Goal: Information Seeking & Learning: Compare options

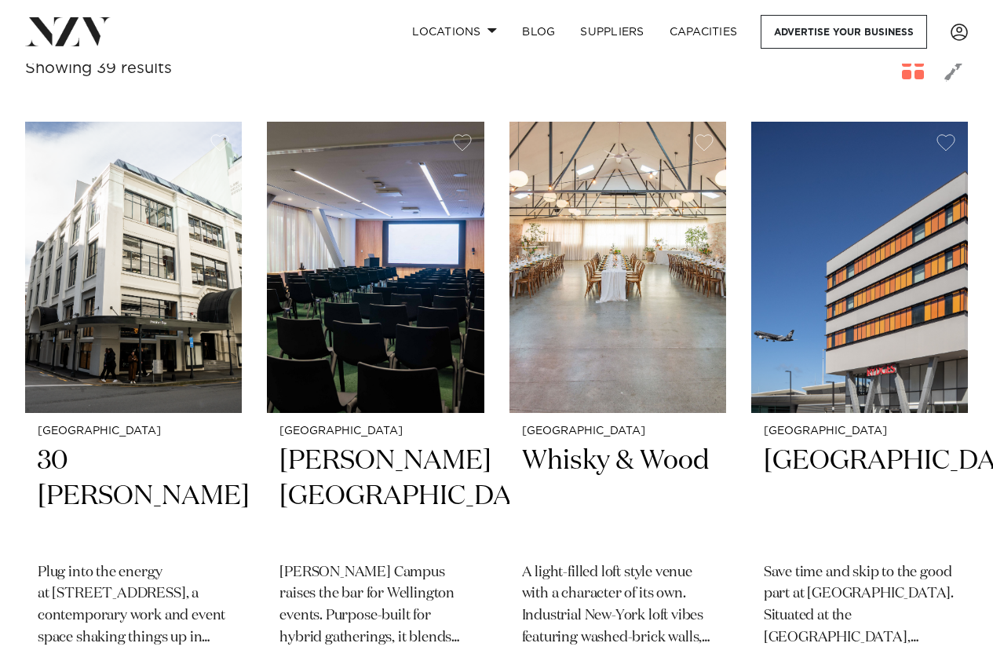
scroll to position [628, 0]
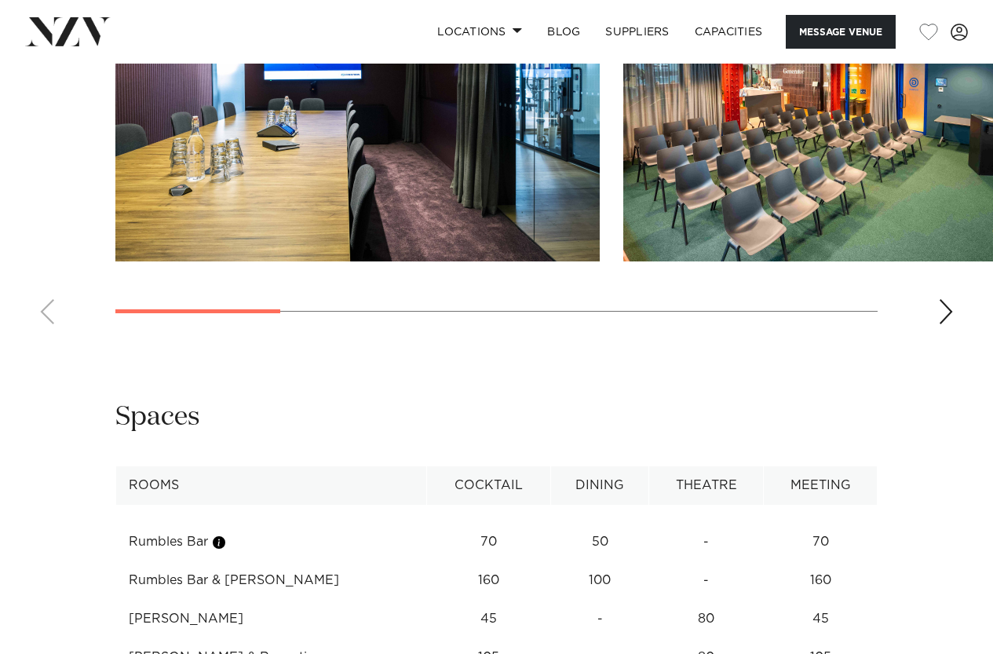
scroll to position [1492, 0]
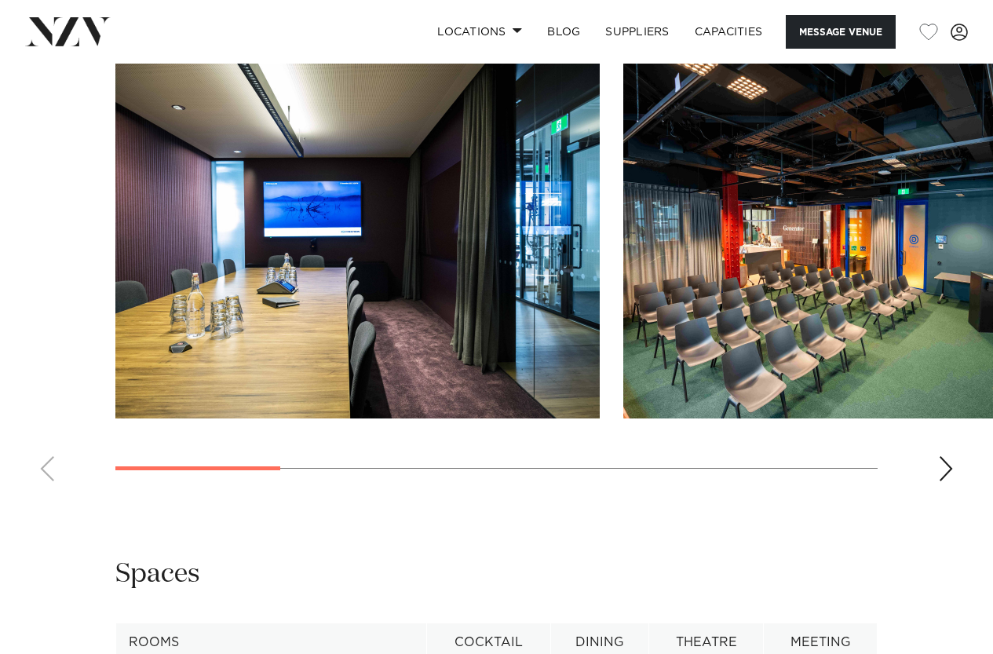
click at [948, 481] on div "Next slide" at bounding box center [946, 468] width 16 height 25
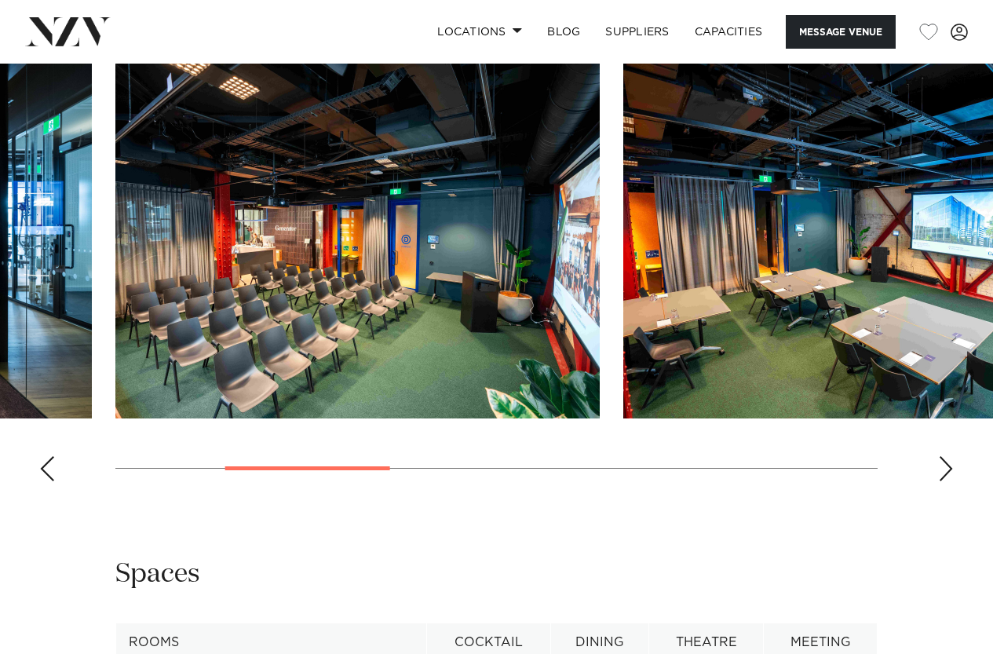
click at [948, 481] on div "Next slide" at bounding box center [946, 468] width 16 height 25
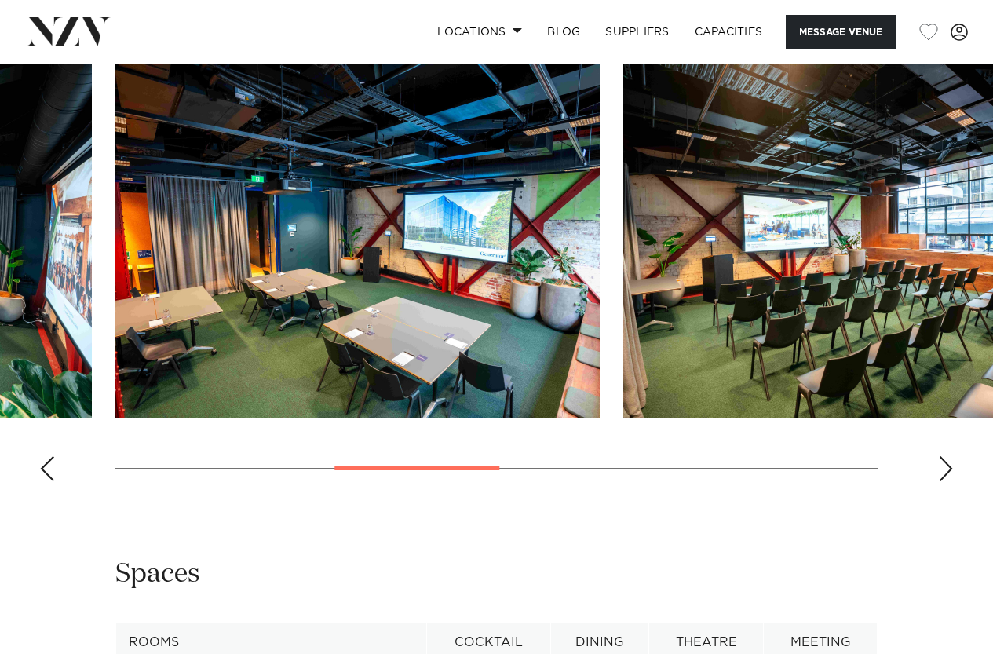
click at [948, 481] on div "Next slide" at bounding box center [946, 468] width 16 height 25
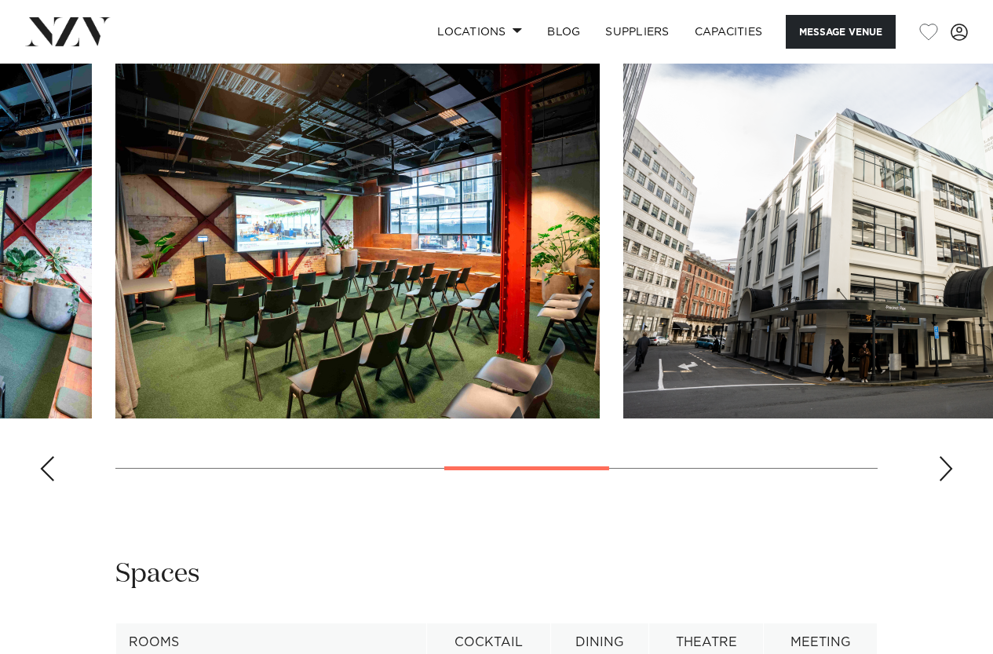
click at [948, 481] on div "Next slide" at bounding box center [946, 468] width 16 height 25
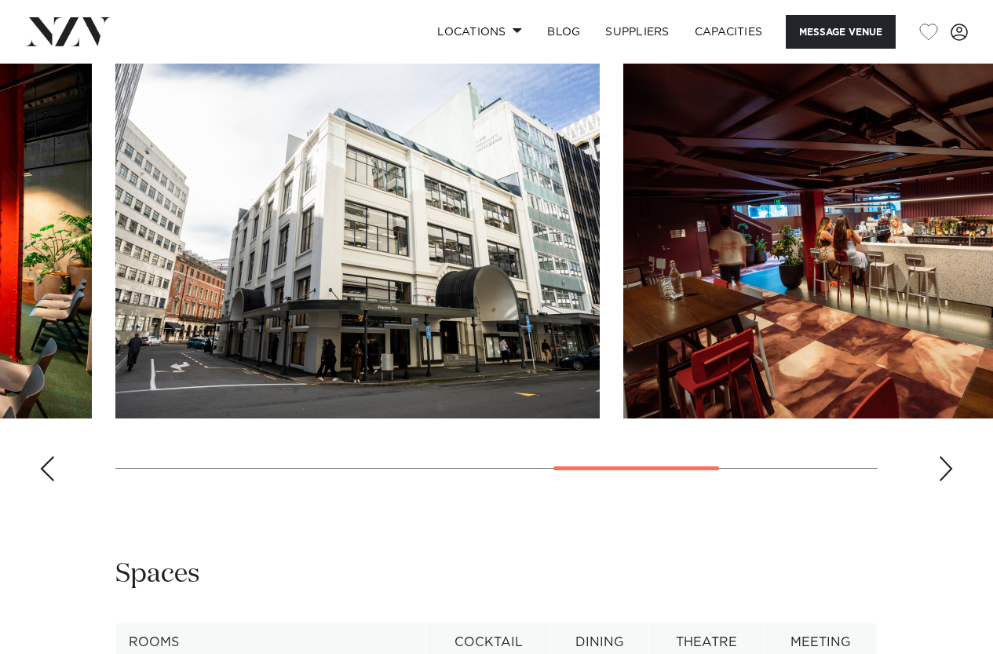
click at [948, 481] on div "Next slide" at bounding box center [946, 468] width 16 height 25
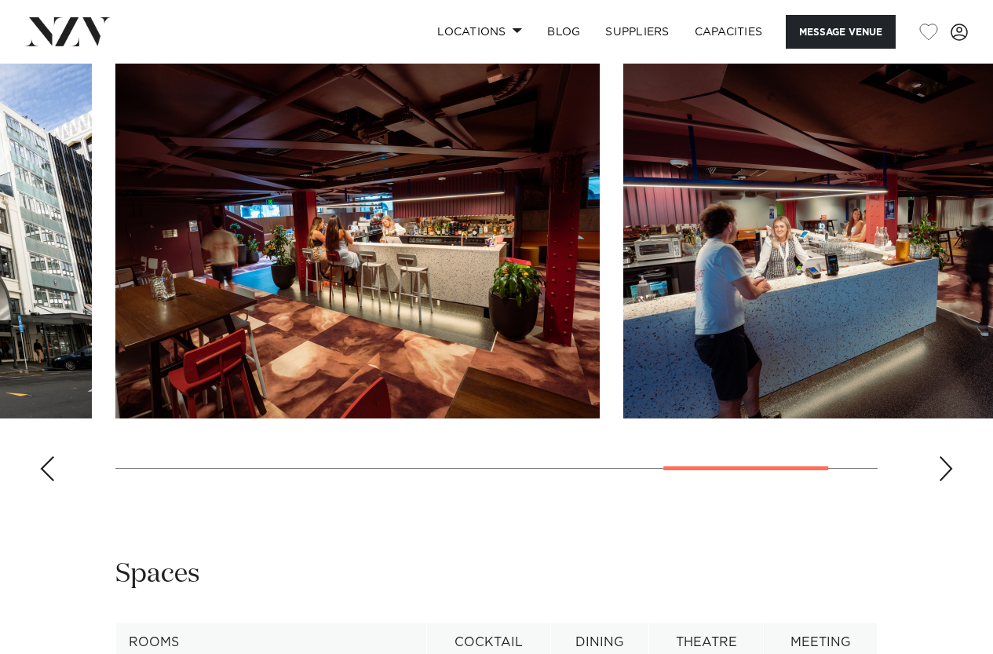
click at [948, 481] on div "Next slide" at bounding box center [946, 468] width 16 height 25
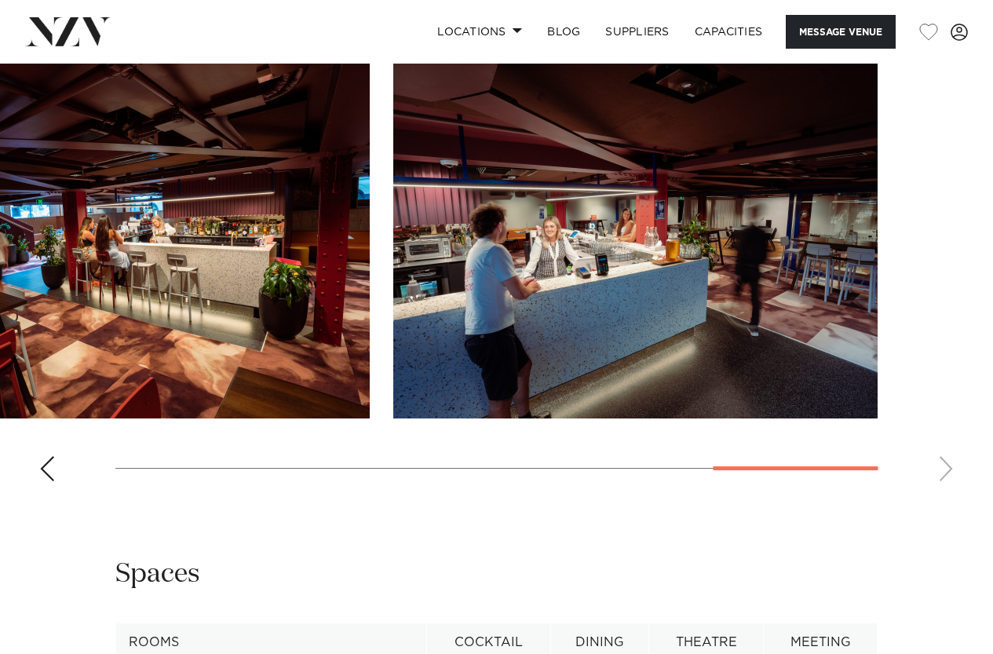
click at [948, 494] on swiper-container at bounding box center [496, 278] width 993 height 431
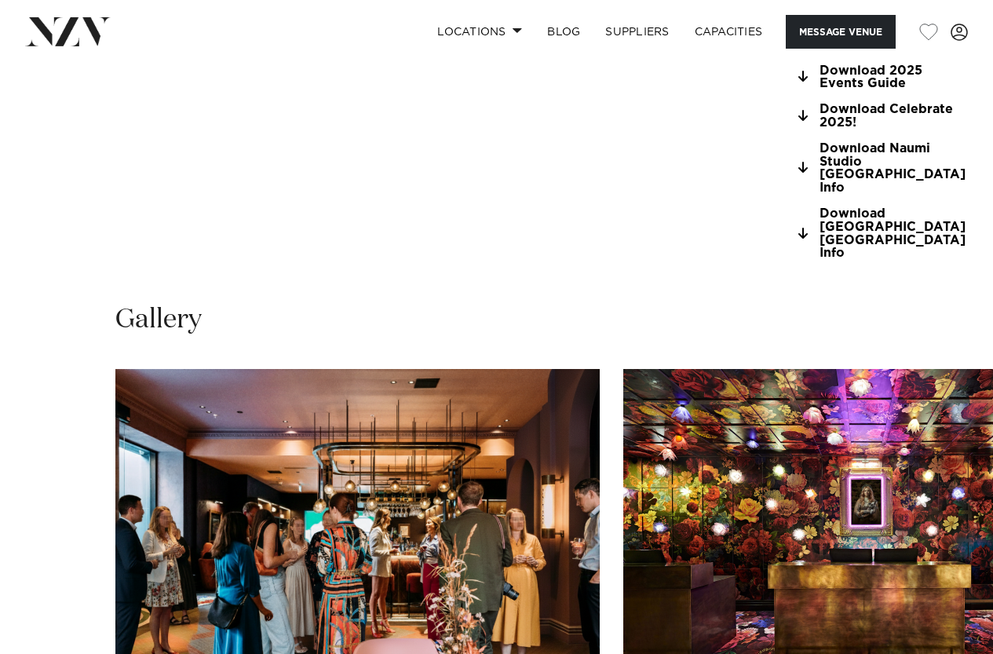
scroll to position [1570, 0]
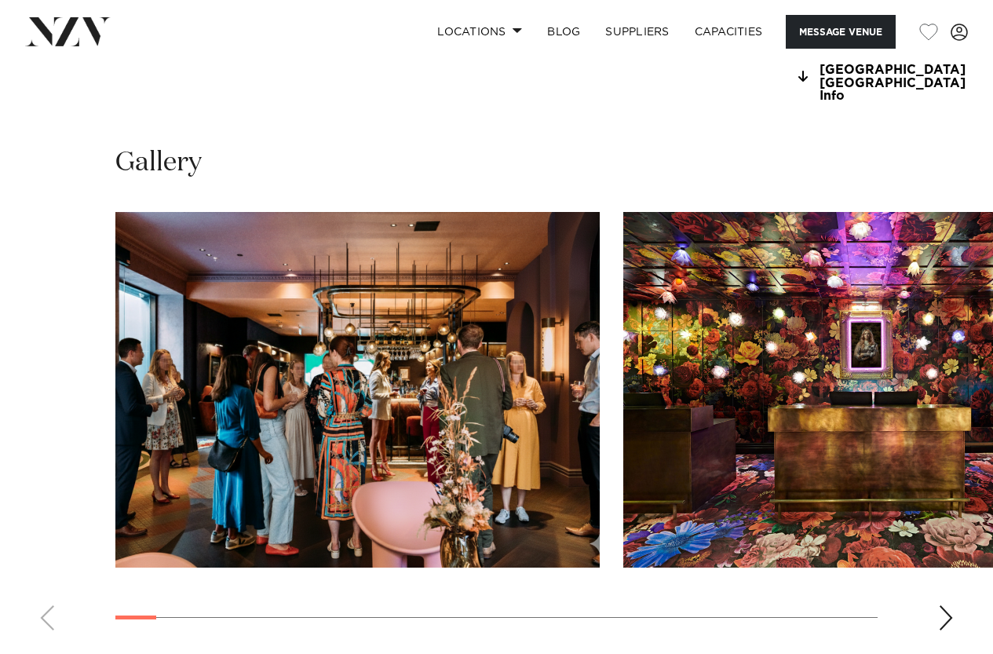
click at [126, 444] on swiper-container at bounding box center [496, 427] width 993 height 431
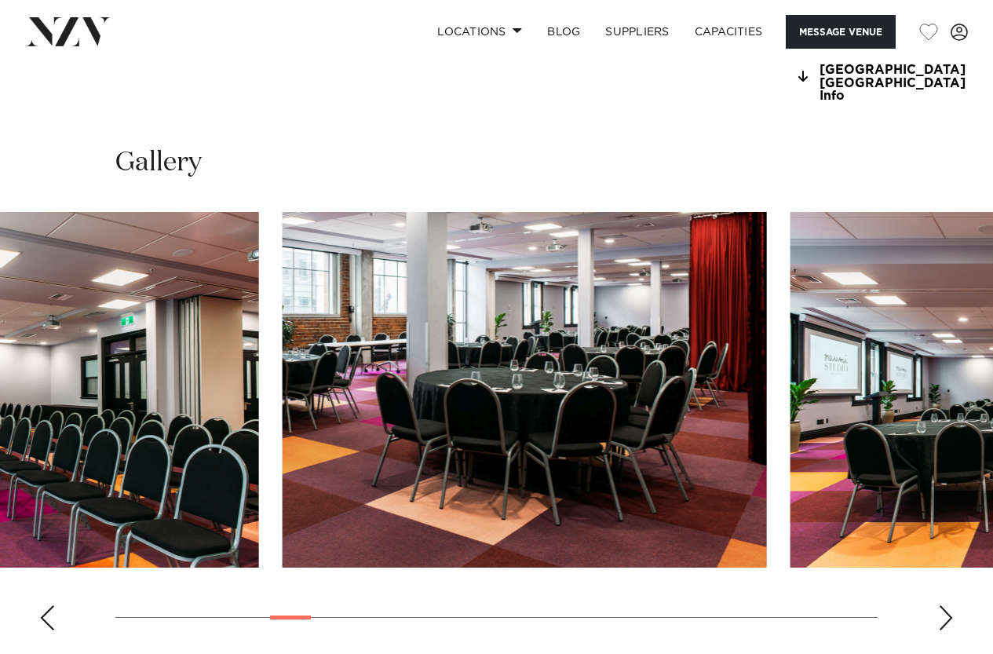
click at [283, 460] on swiper-container at bounding box center [496, 427] width 993 height 431
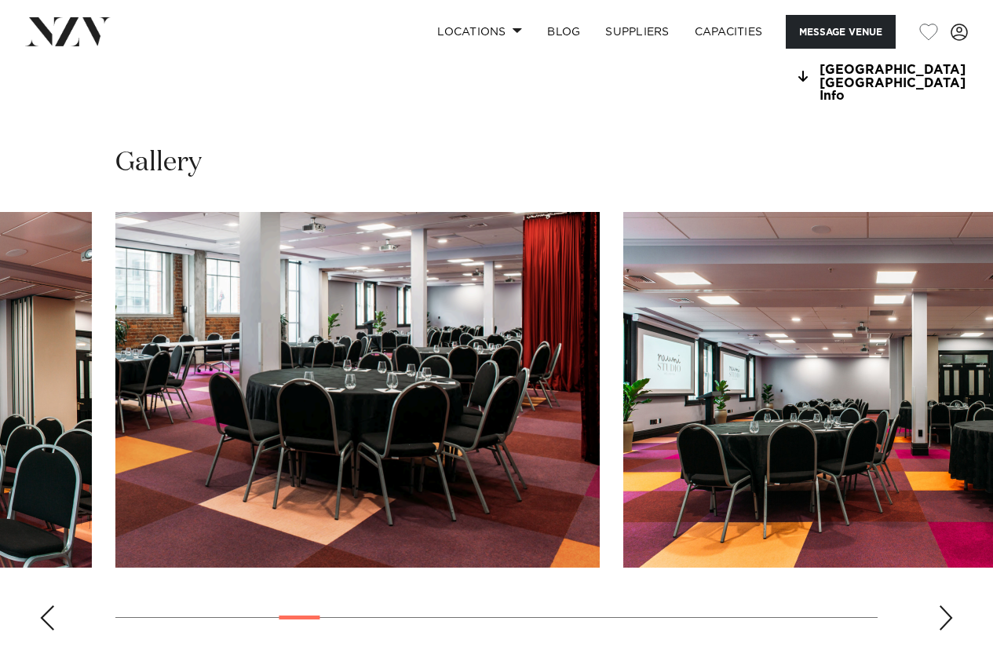
click at [283, 460] on swiper-container at bounding box center [496, 427] width 993 height 431
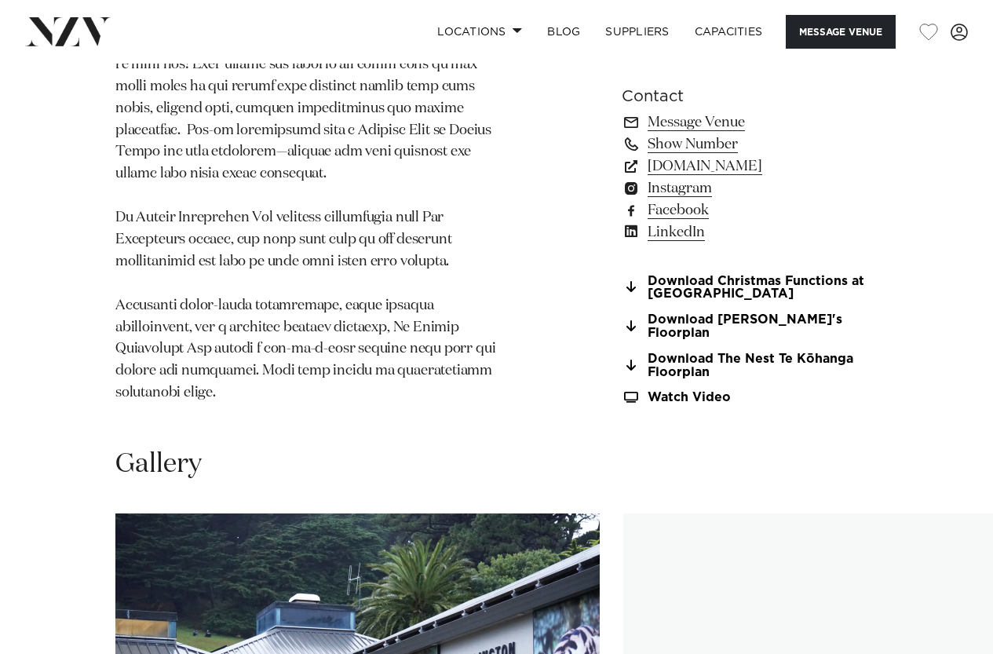
scroll to position [2198, 0]
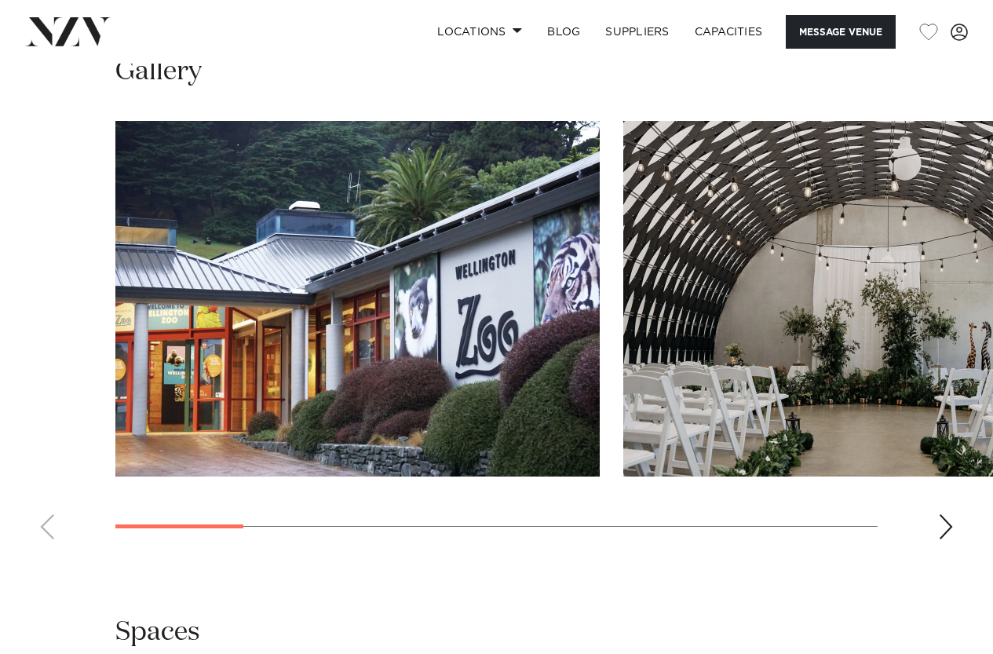
click at [964, 532] on swiper-container at bounding box center [496, 336] width 993 height 431
click at [955, 535] on swiper-container at bounding box center [496, 336] width 993 height 431
click at [945, 528] on div "Next slide" at bounding box center [946, 526] width 16 height 25
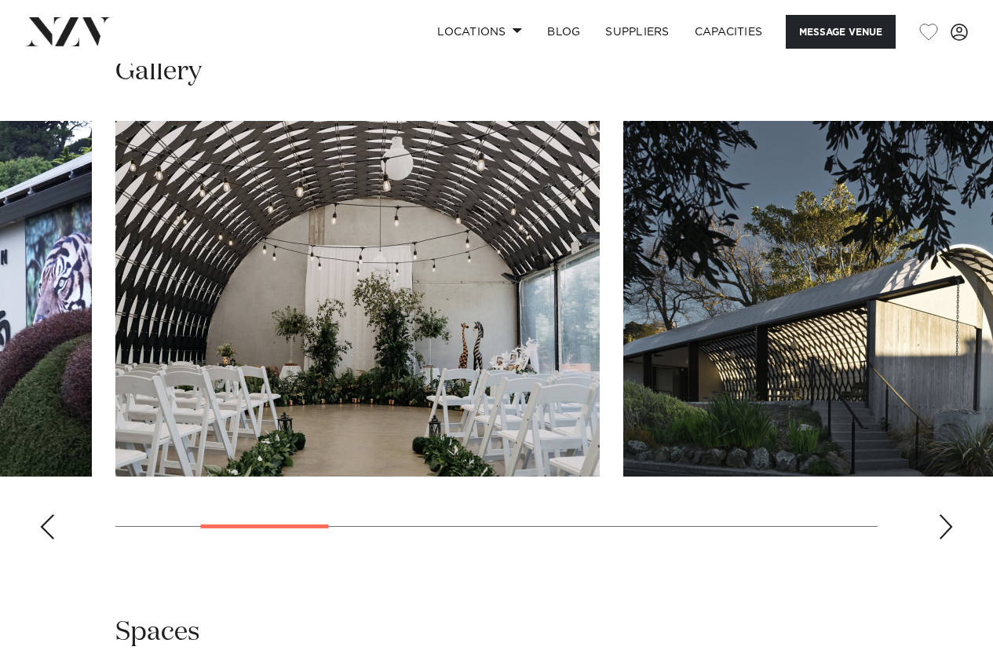
click at [945, 528] on div "Next slide" at bounding box center [946, 526] width 16 height 25
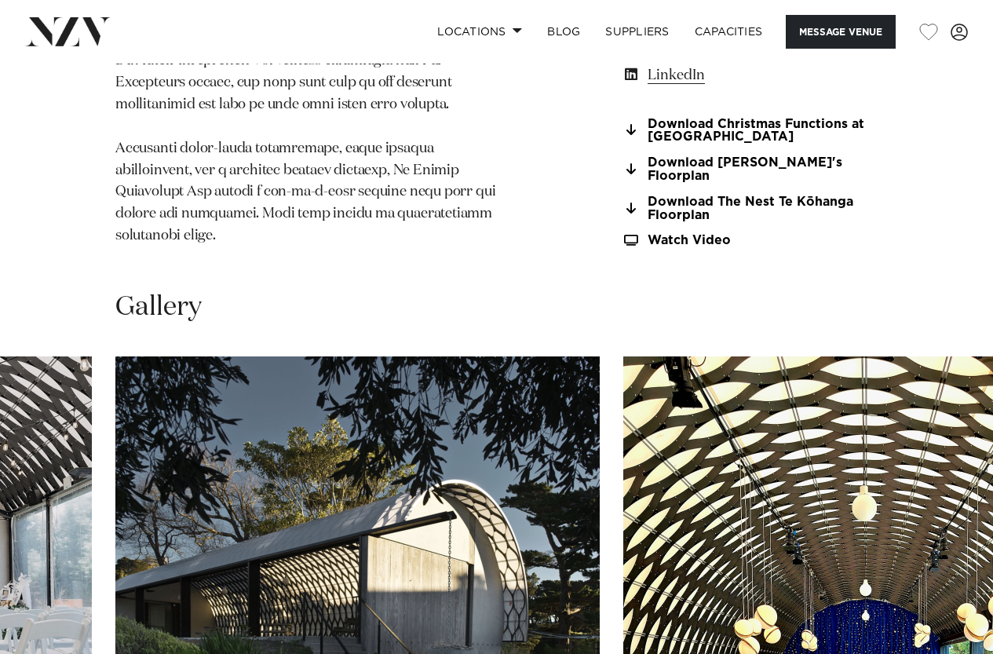
scroll to position [2120, 0]
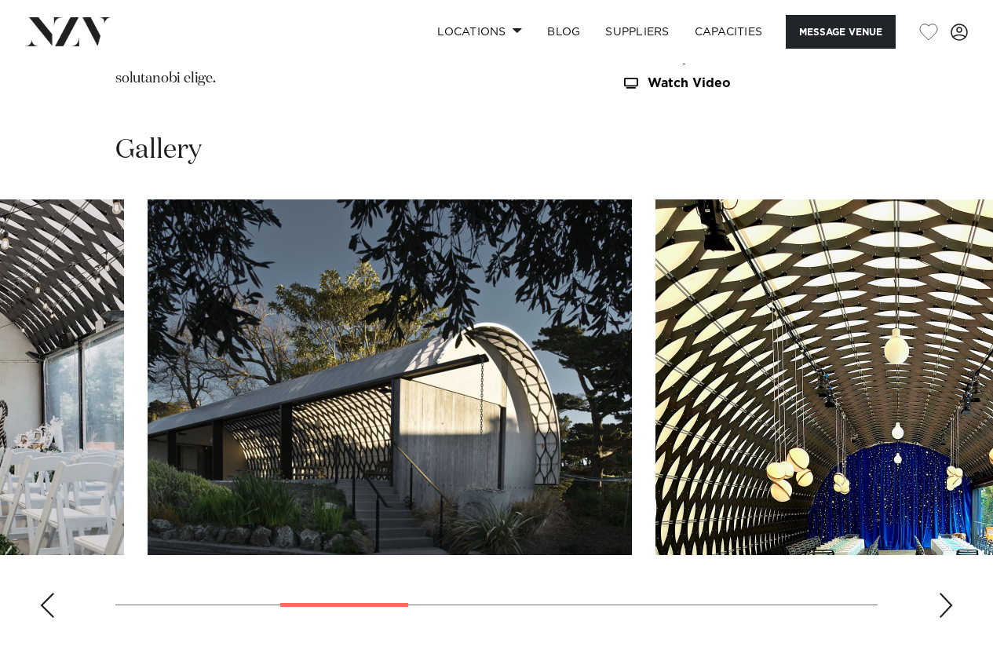
click at [407, 603] on swiper-container at bounding box center [496, 414] width 993 height 431
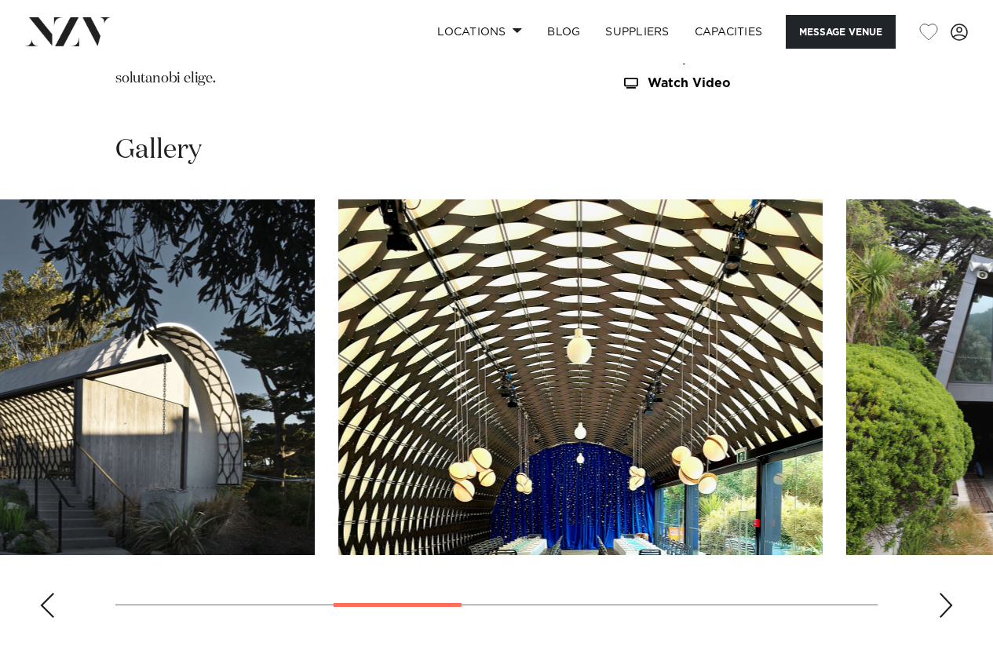
click at [460, 590] on swiper-container at bounding box center [496, 414] width 993 height 431
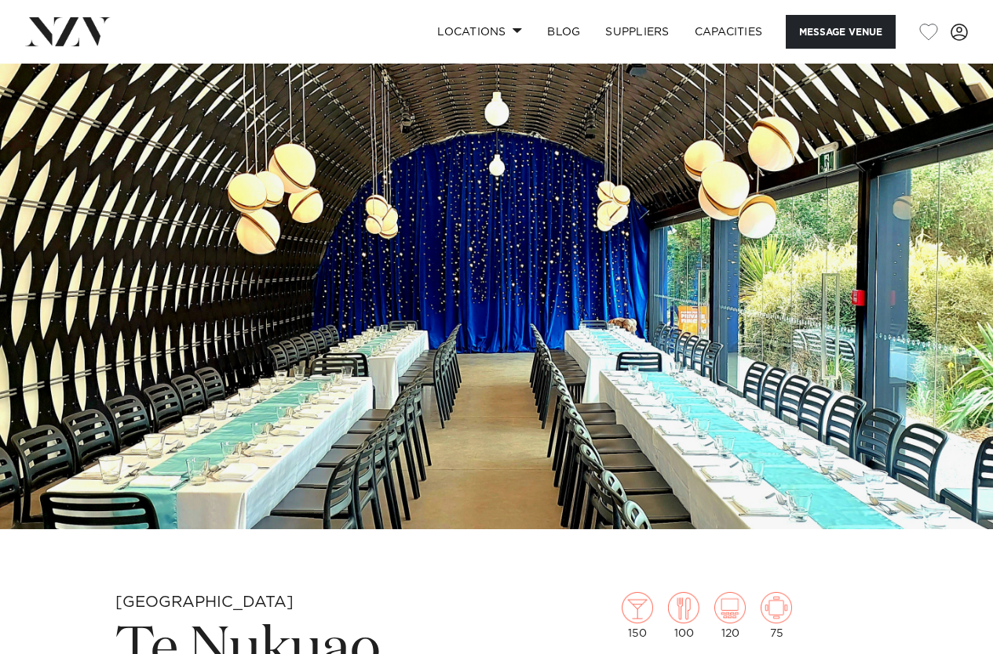
scroll to position [314, 0]
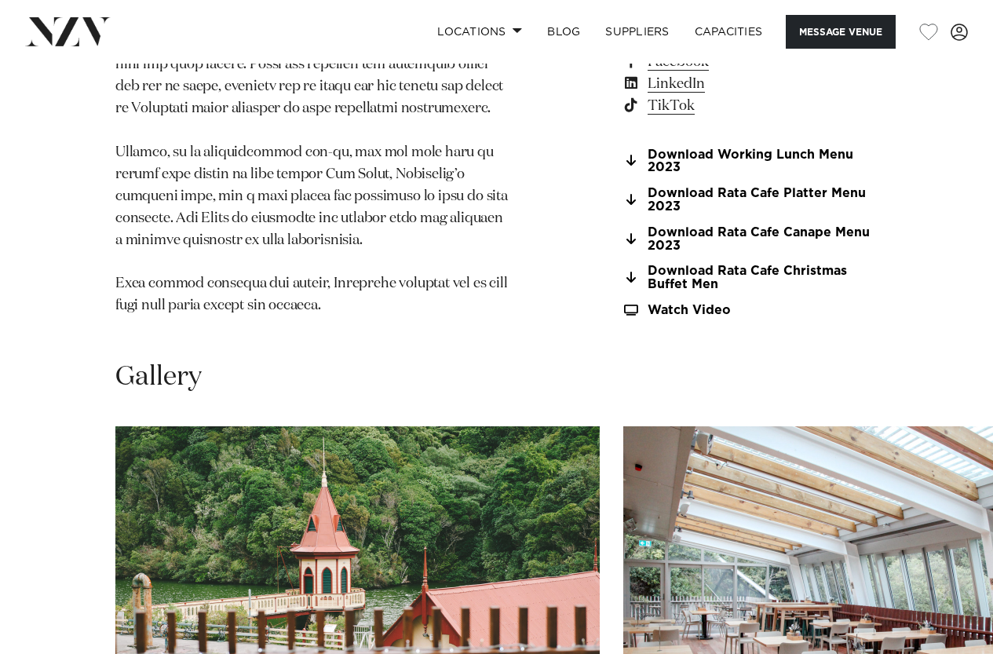
scroll to position [1963, 0]
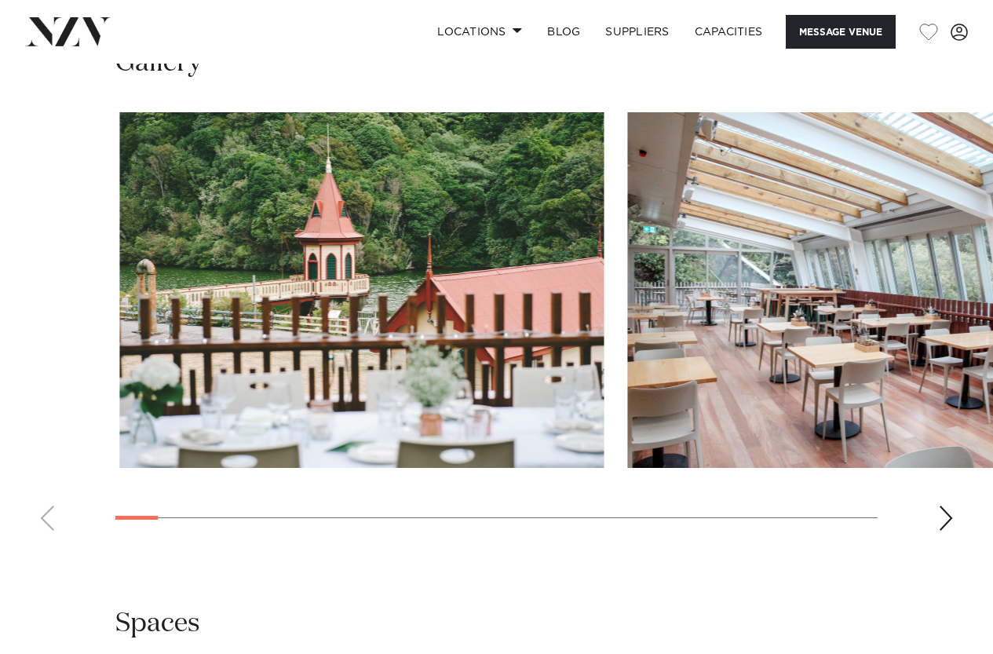
click at [163, 482] on swiper-container at bounding box center [496, 327] width 993 height 431
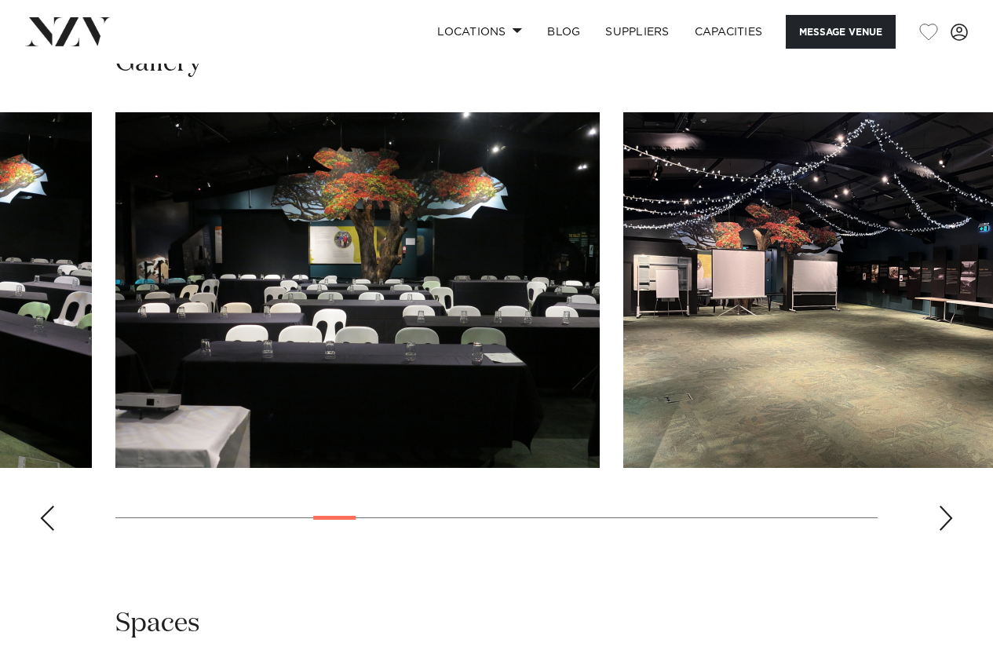
click at [334, 488] on swiper-container at bounding box center [496, 327] width 993 height 431
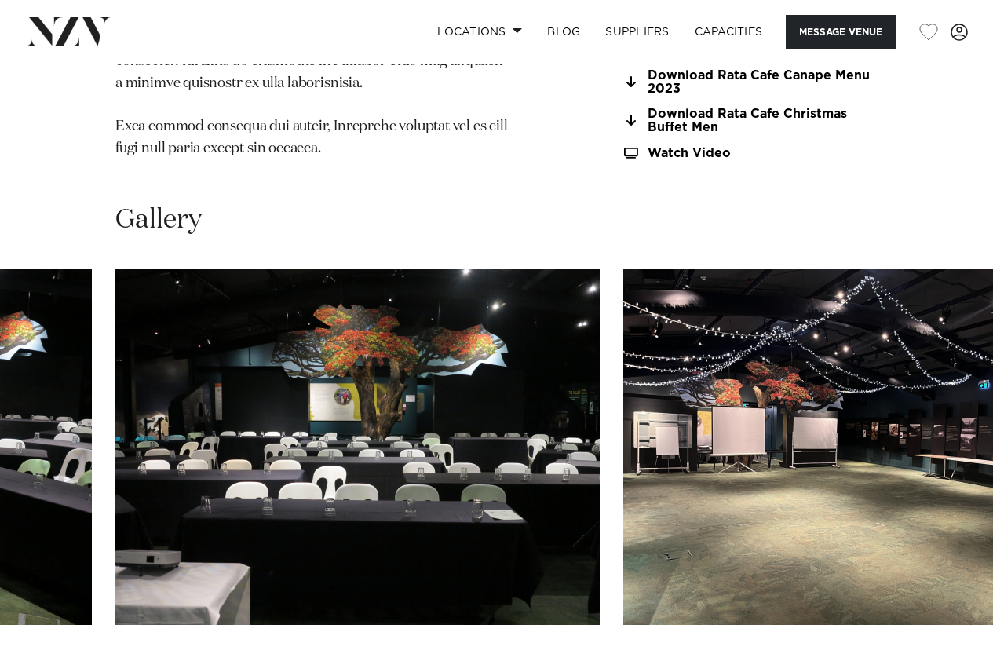
scroll to position [1884, 0]
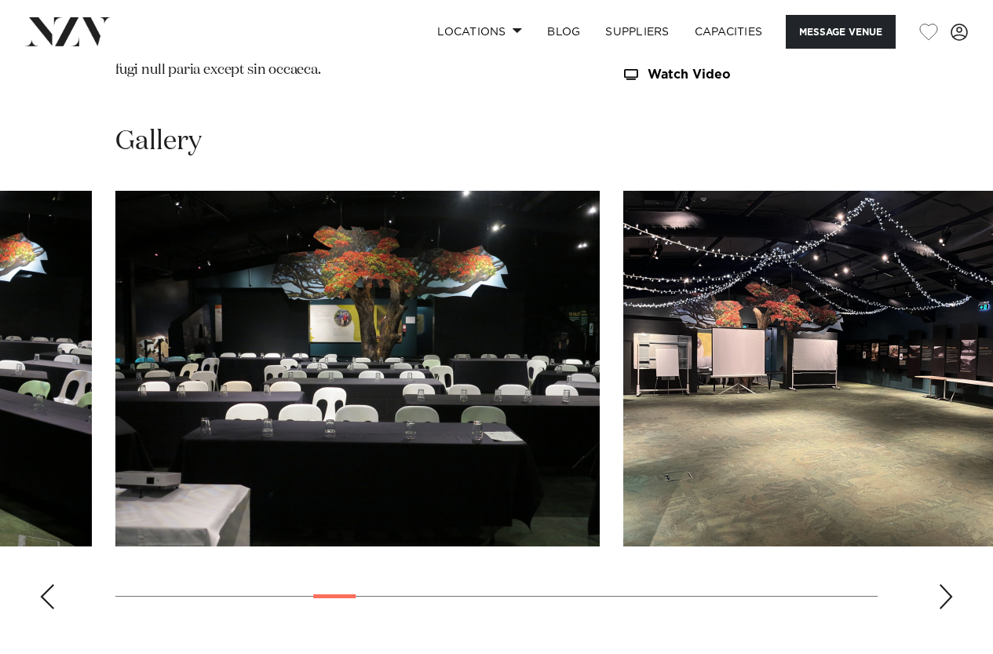
click at [942, 584] on div "Next slide" at bounding box center [946, 596] width 16 height 25
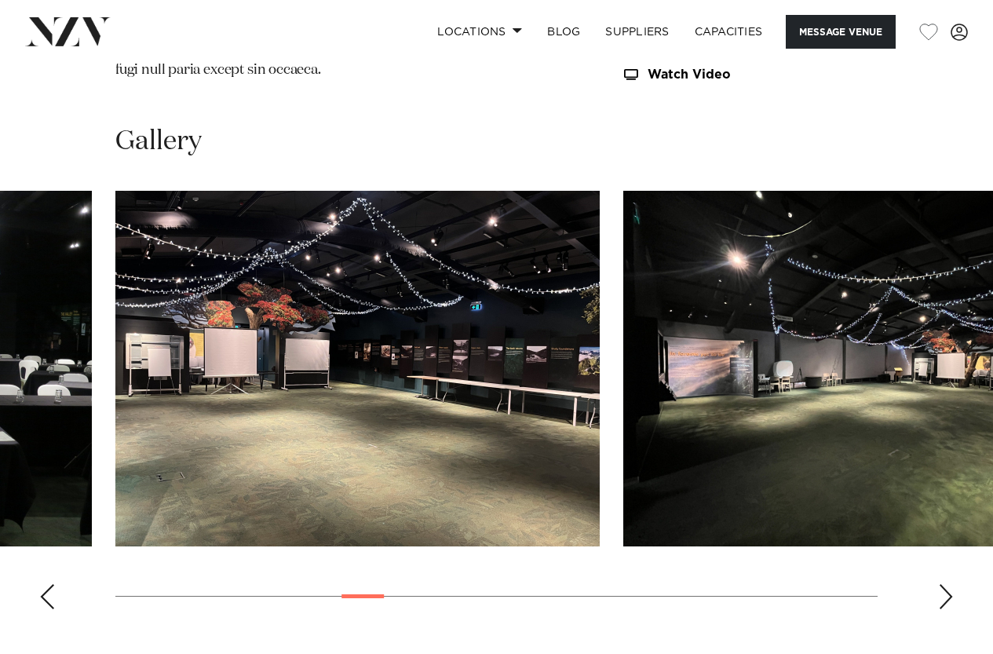
click at [942, 584] on div "Next slide" at bounding box center [946, 596] width 16 height 25
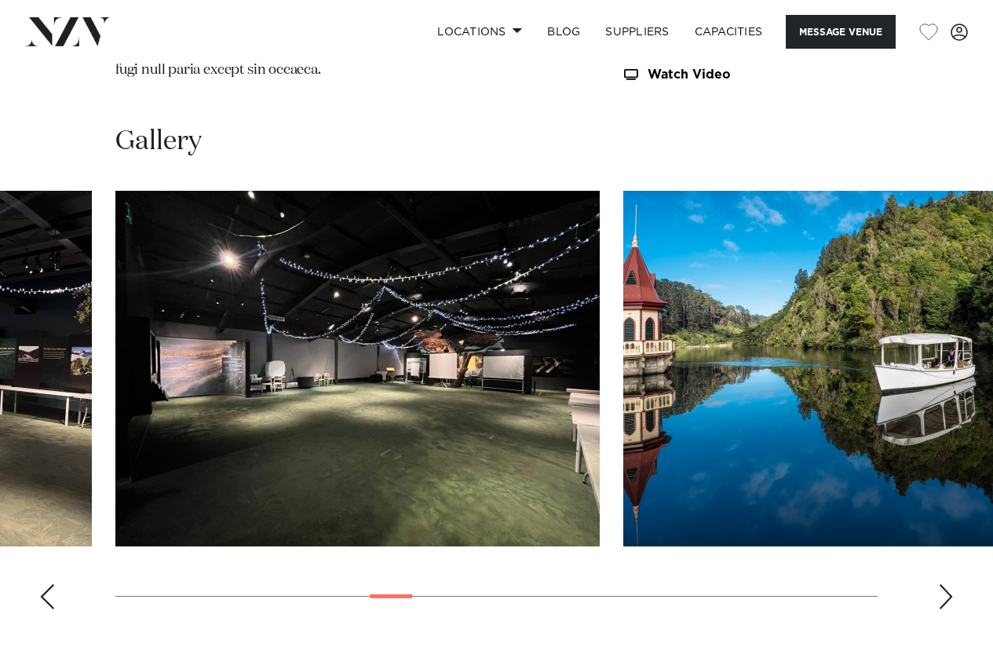
scroll to position [2277, 0]
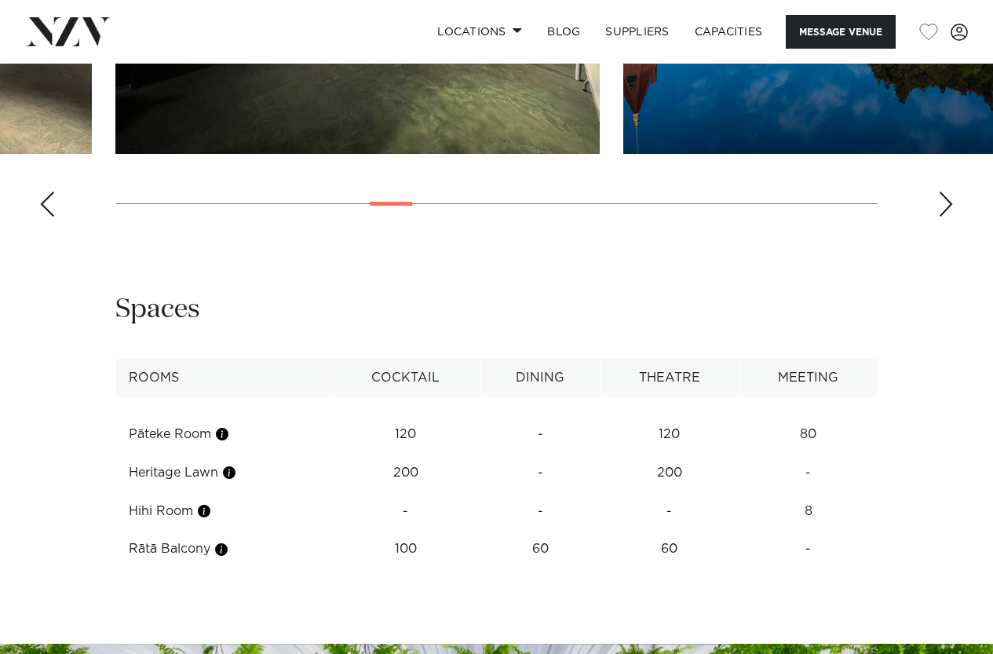
click at [190, 454] on td "Heritage Lawn" at bounding box center [223, 473] width 214 height 38
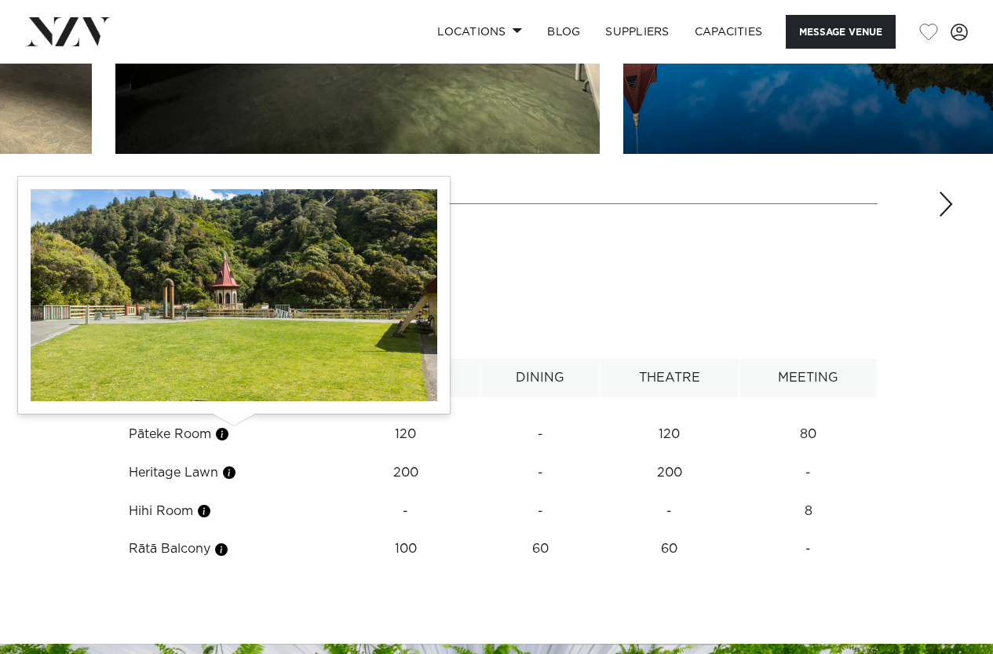
click at [237, 465] on button "button" at bounding box center [229, 473] width 16 height 16
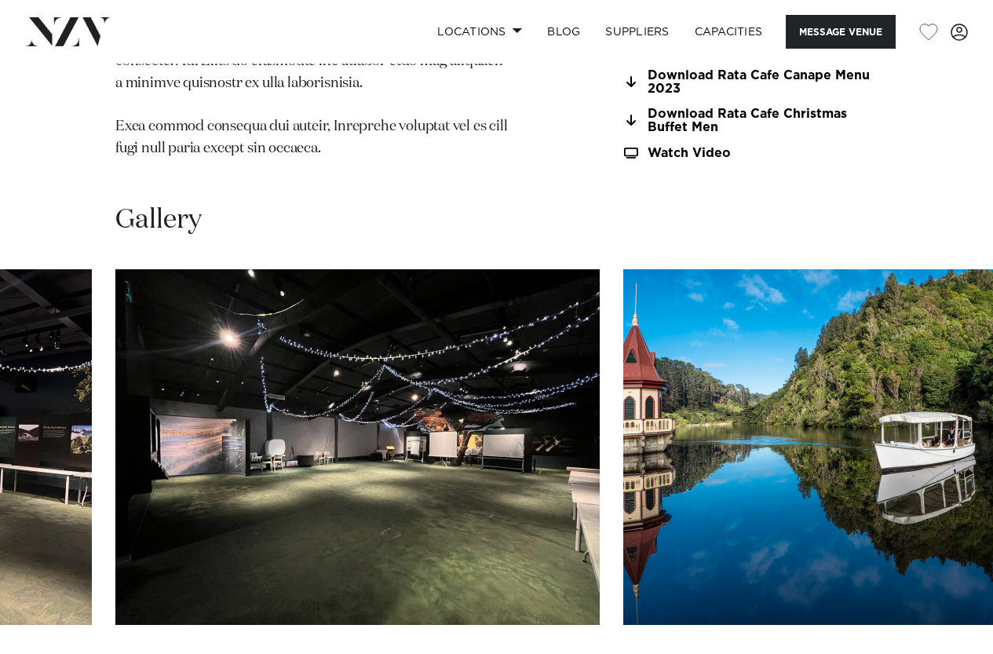
scroll to position [1963, 0]
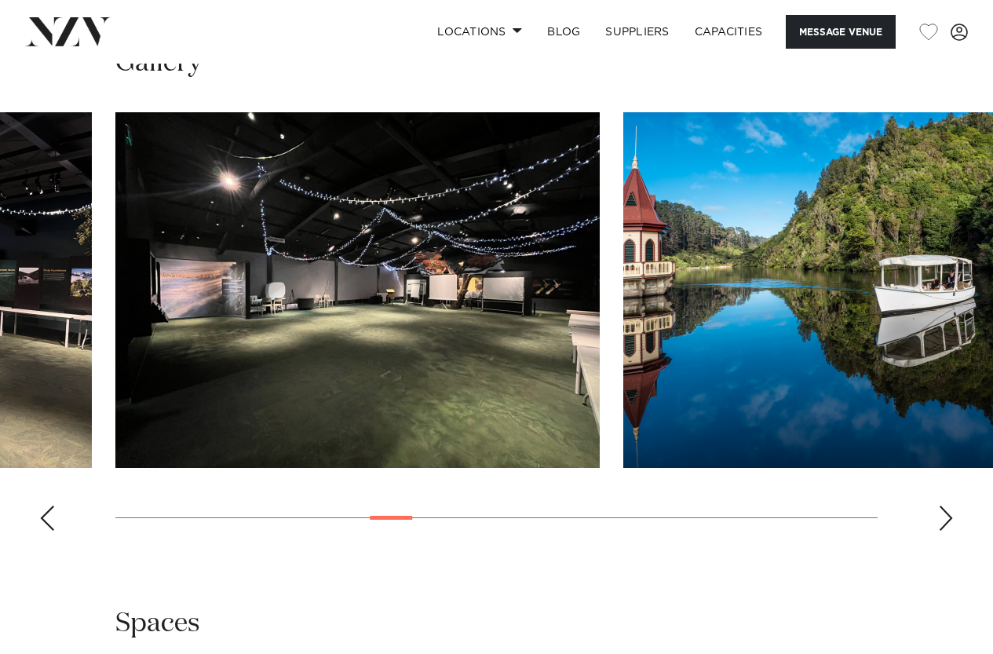
click at [946, 491] on swiper-container at bounding box center [496, 327] width 993 height 431
click at [944, 506] on div "Next slide" at bounding box center [946, 518] width 16 height 25
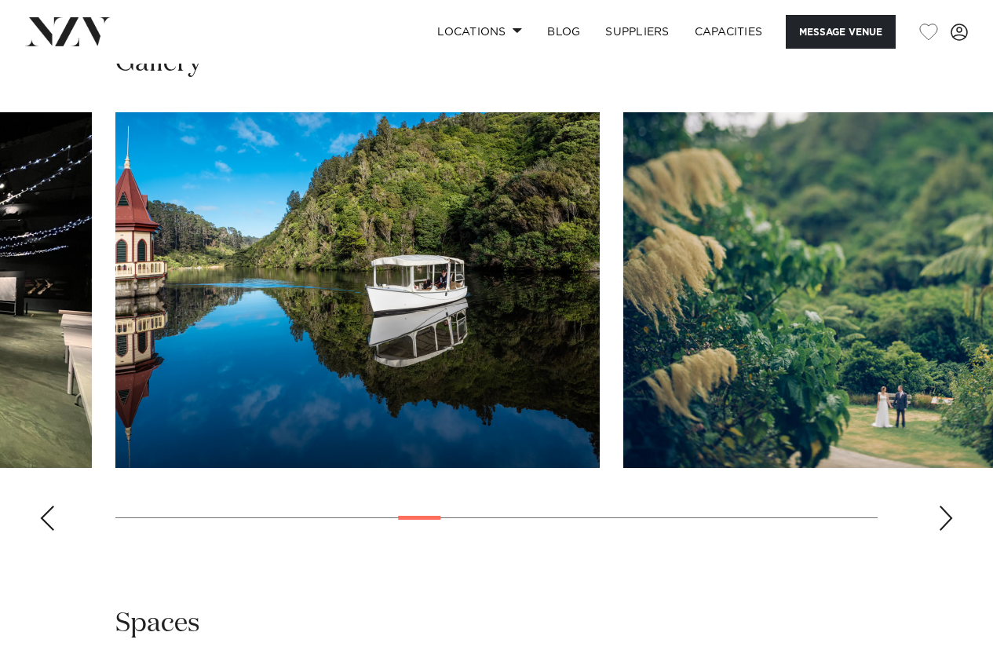
click at [944, 506] on div "Next slide" at bounding box center [946, 518] width 16 height 25
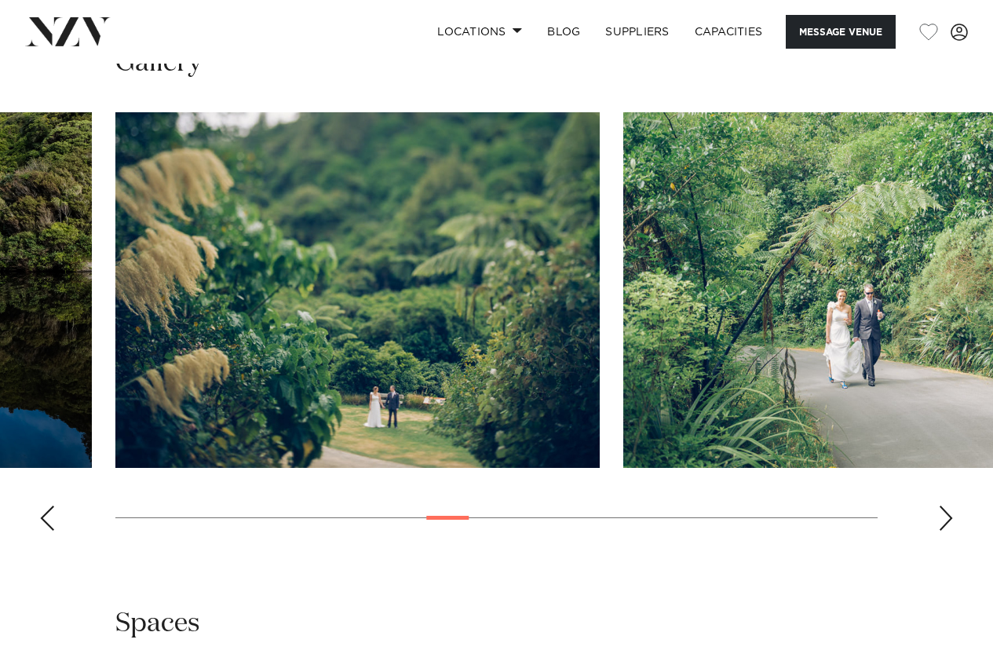
click at [945, 506] on div "Next slide" at bounding box center [946, 518] width 16 height 25
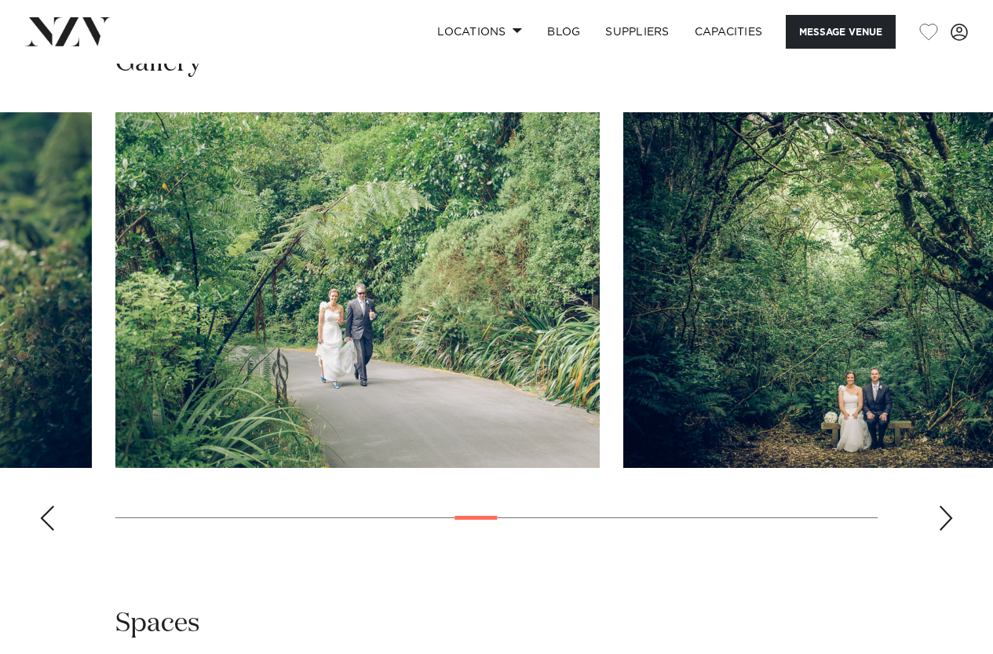
click at [945, 506] on div "Next slide" at bounding box center [946, 518] width 16 height 25
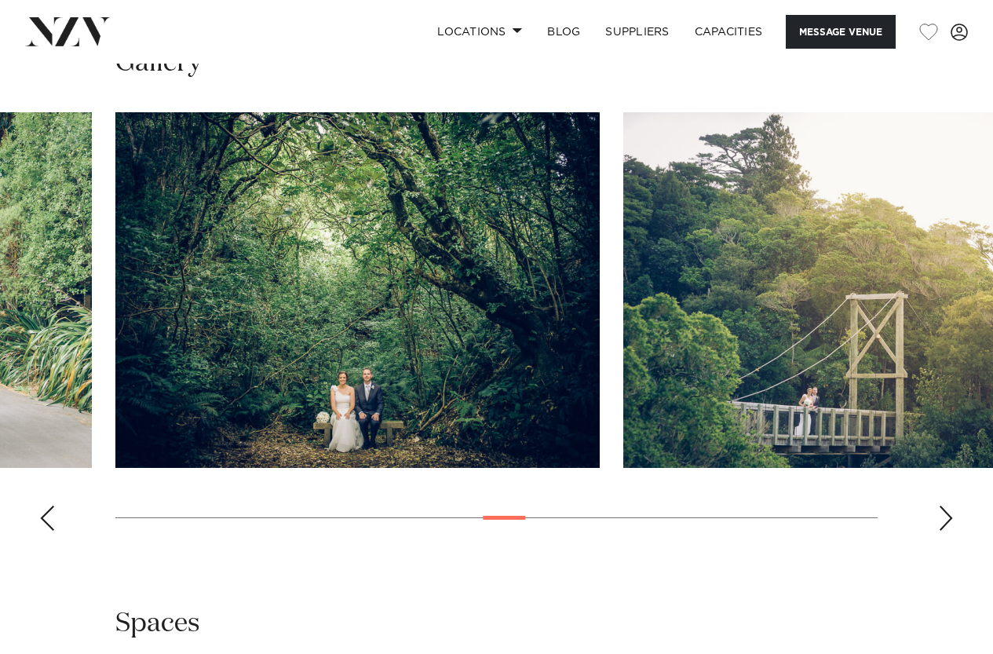
click at [945, 506] on div "Next slide" at bounding box center [946, 518] width 16 height 25
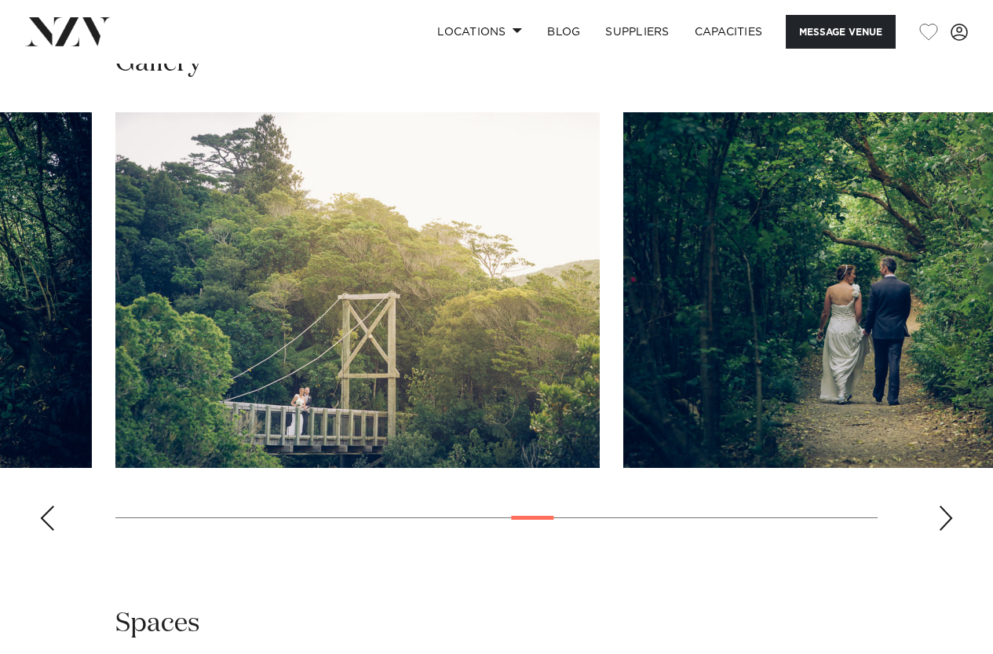
click at [945, 506] on div "Next slide" at bounding box center [946, 518] width 16 height 25
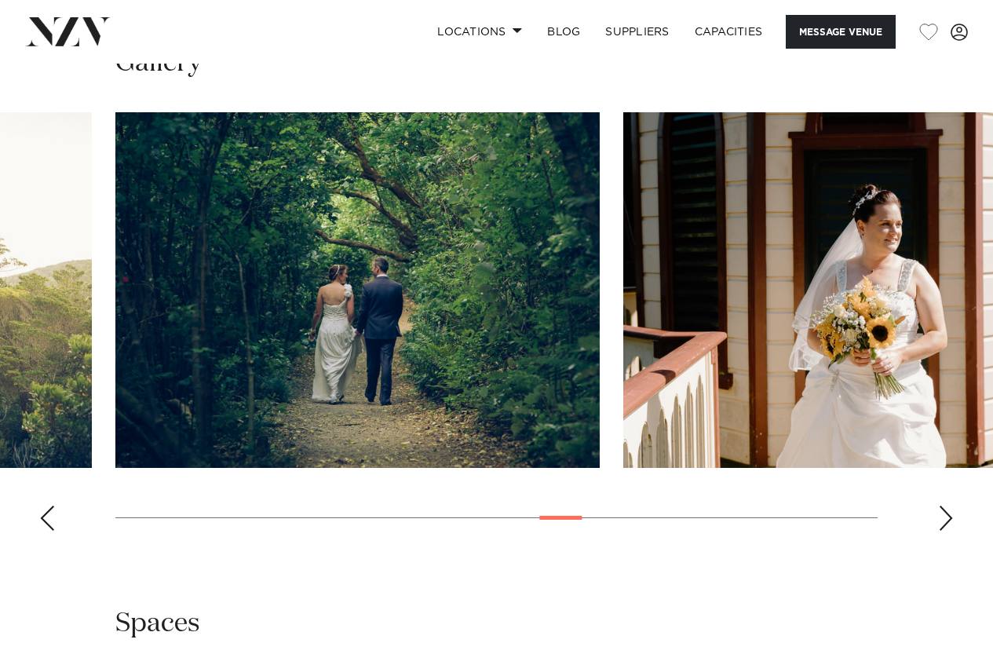
click at [945, 506] on div "Next slide" at bounding box center [946, 518] width 16 height 25
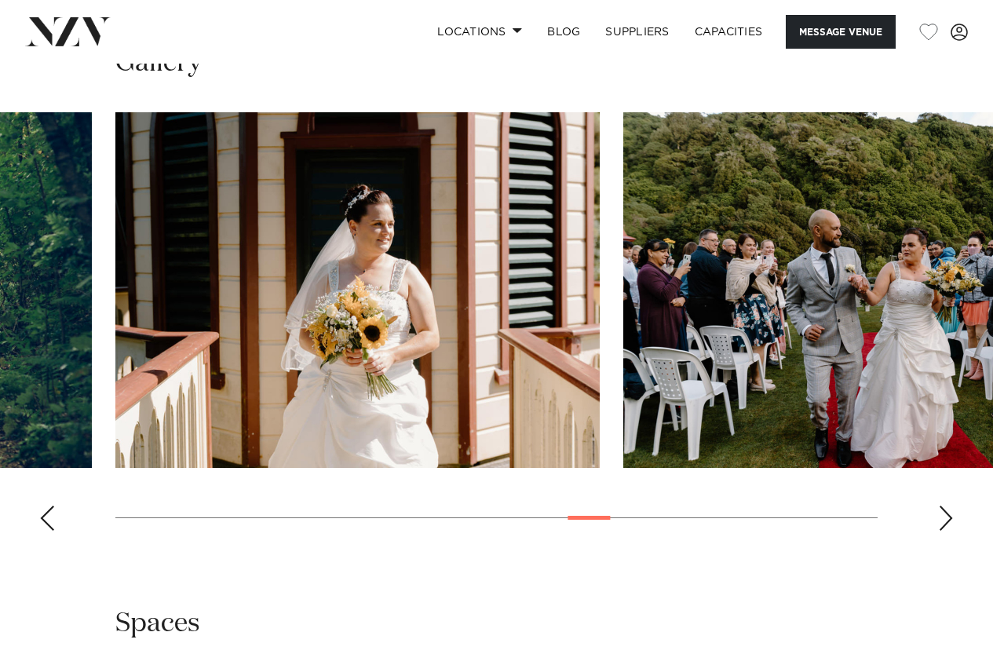
click at [945, 506] on div "Next slide" at bounding box center [946, 518] width 16 height 25
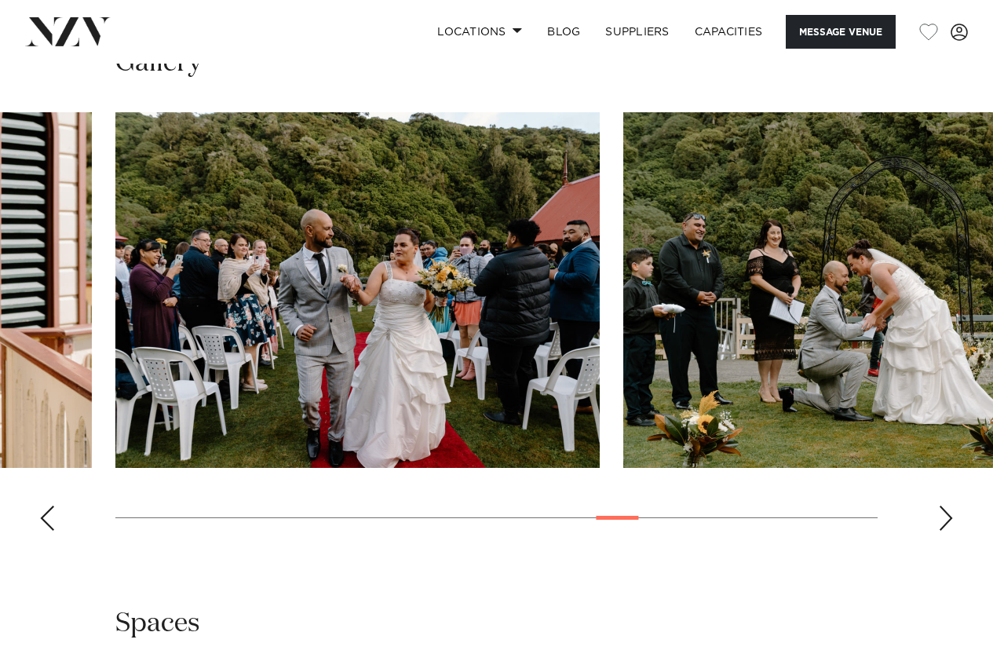
click at [945, 506] on div "Next slide" at bounding box center [946, 518] width 16 height 25
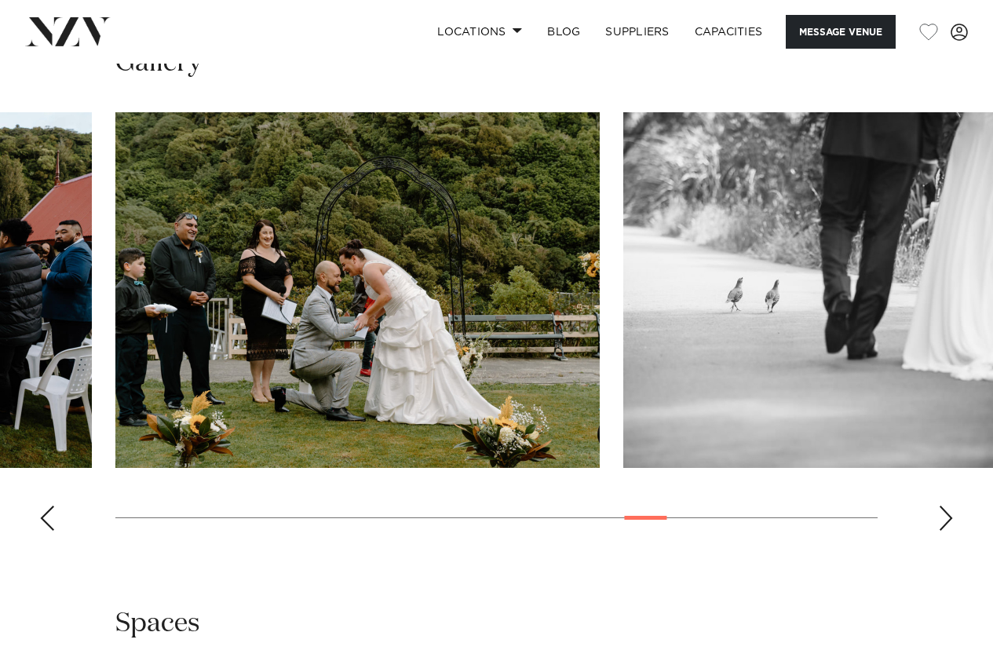
click at [946, 506] on div "Next slide" at bounding box center [946, 518] width 16 height 25
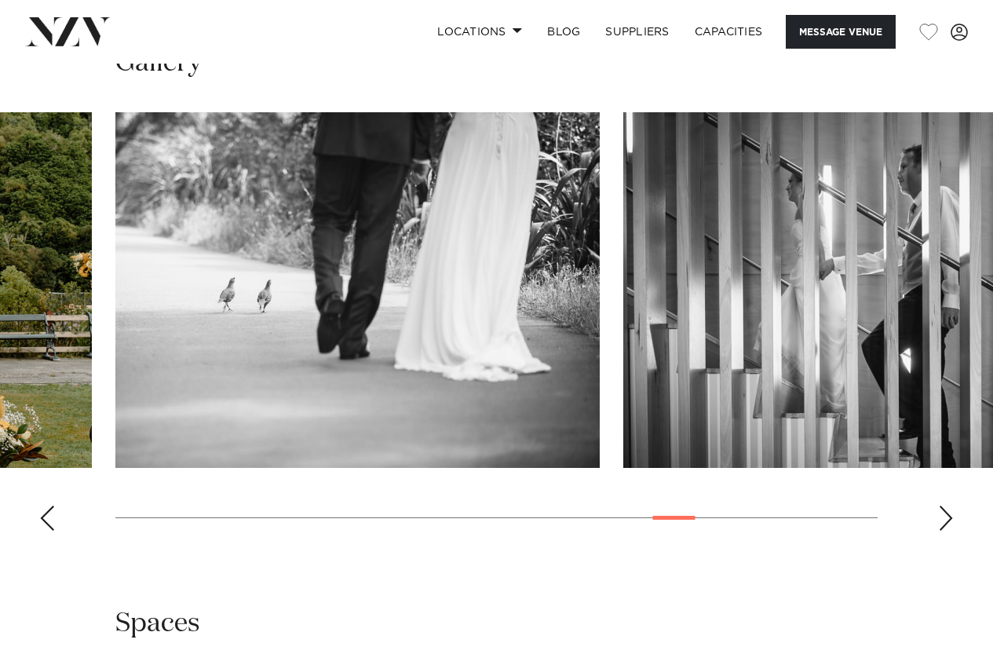
click at [946, 506] on div "Next slide" at bounding box center [946, 518] width 16 height 25
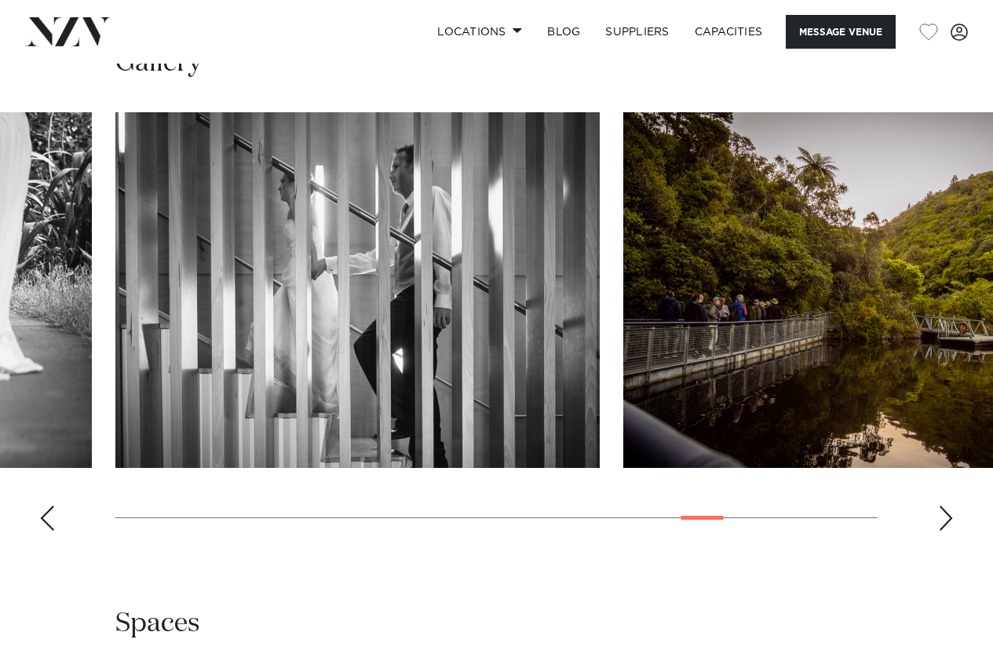
click at [946, 506] on div "Next slide" at bounding box center [946, 518] width 16 height 25
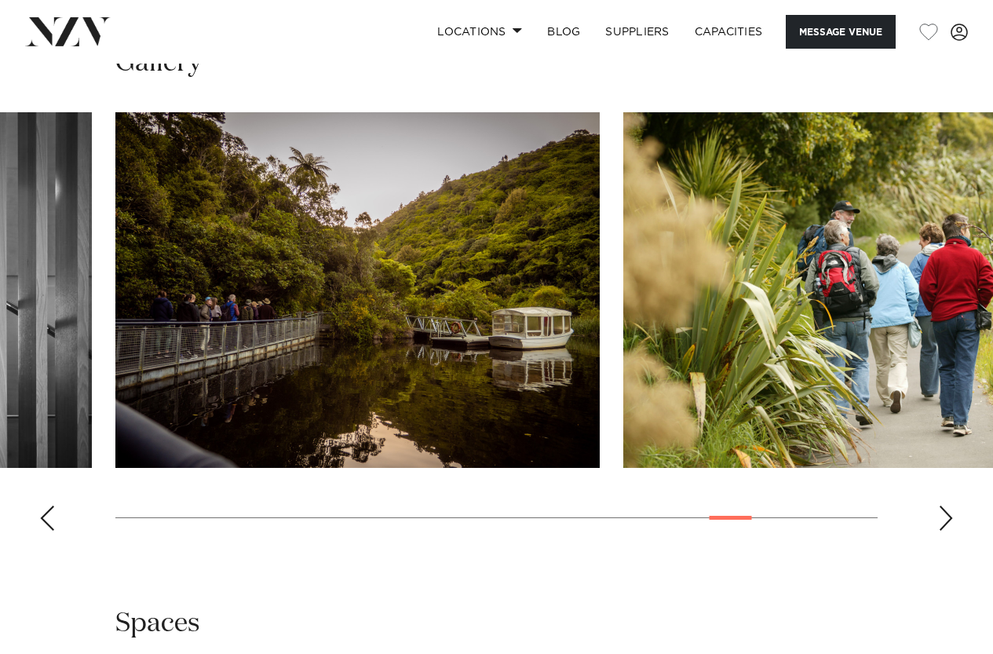
click at [946, 506] on div "Next slide" at bounding box center [946, 518] width 16 height 25
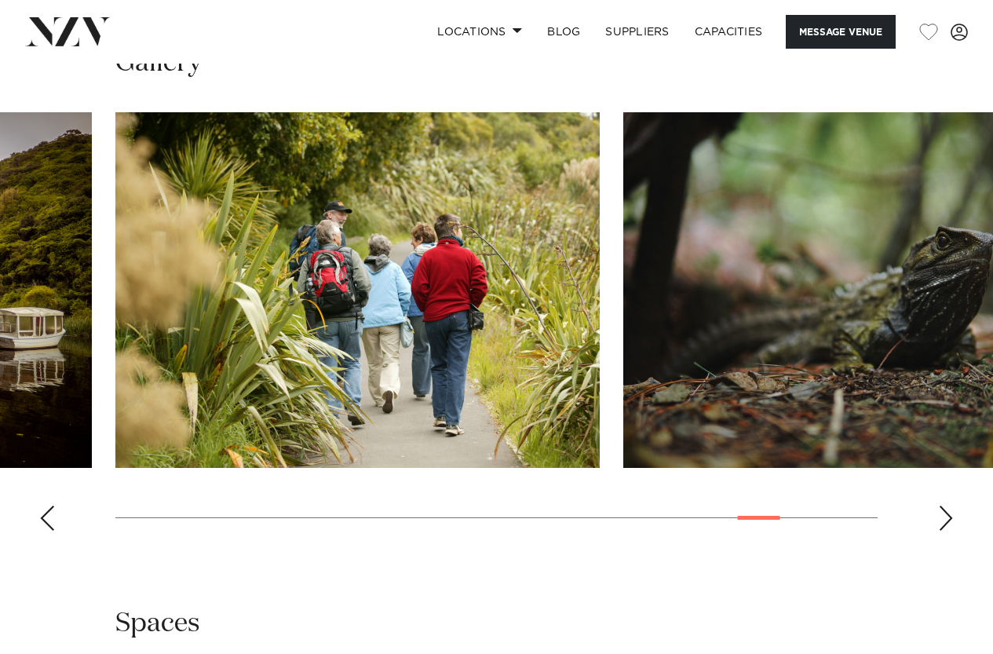
click at [944, 506] on div "Next slide" at bounding box center [946, 518] width 16 height 25
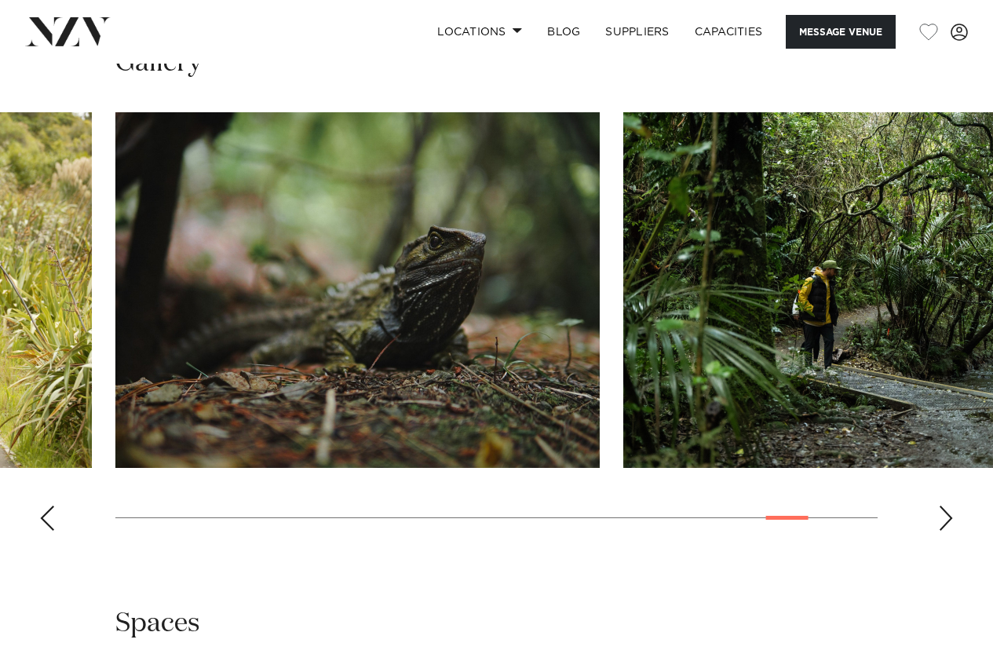
click at [944, 506] on div "Next slide" at bounding box center [946, 518] width 16 height 25
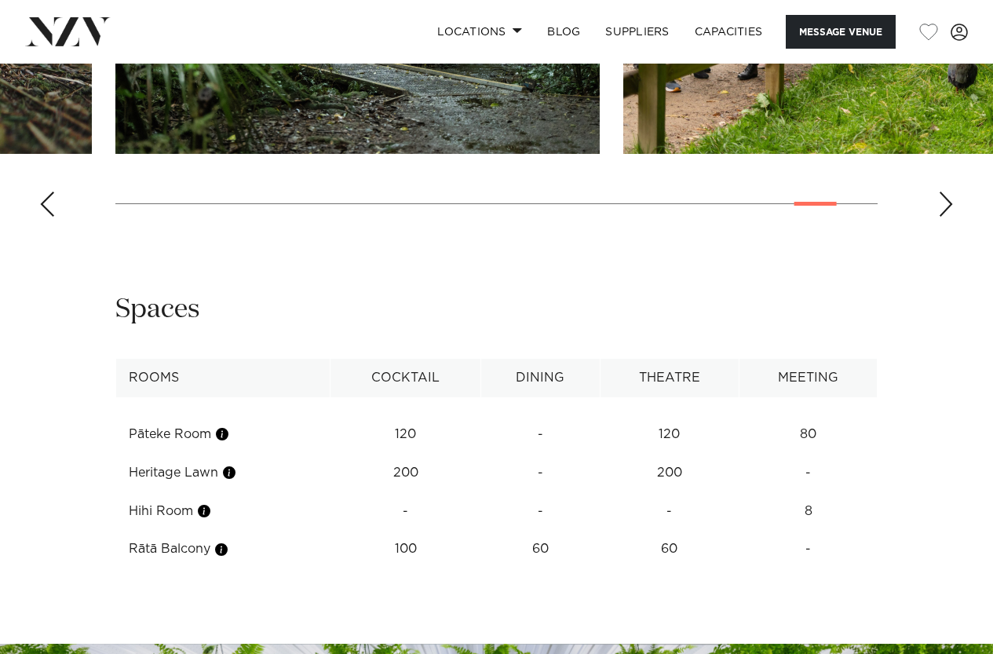
scroll to position [1884, 0]
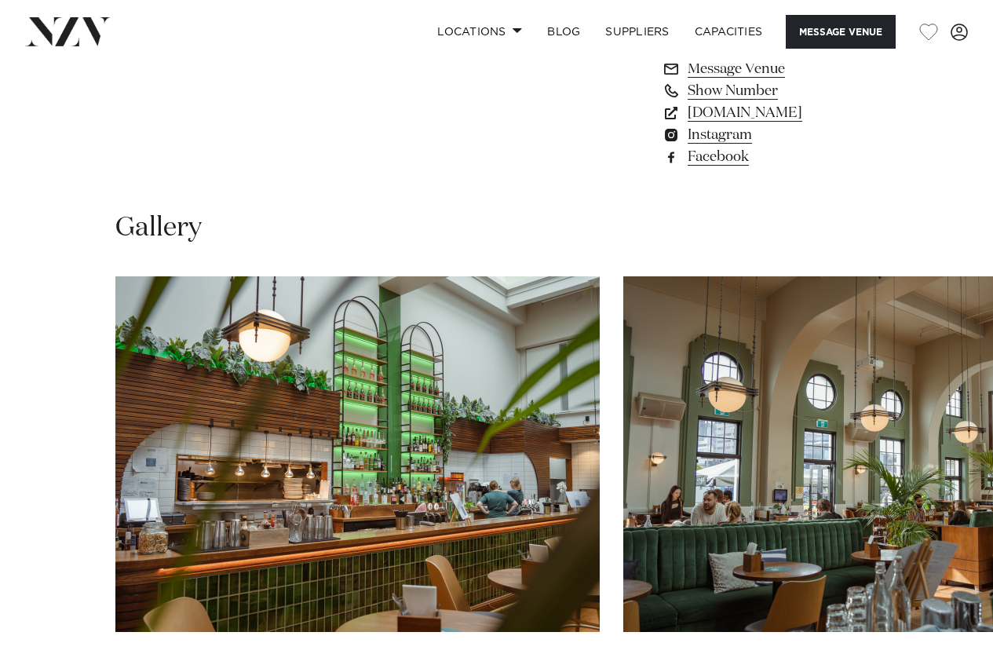
scroll to position [1570, 0]
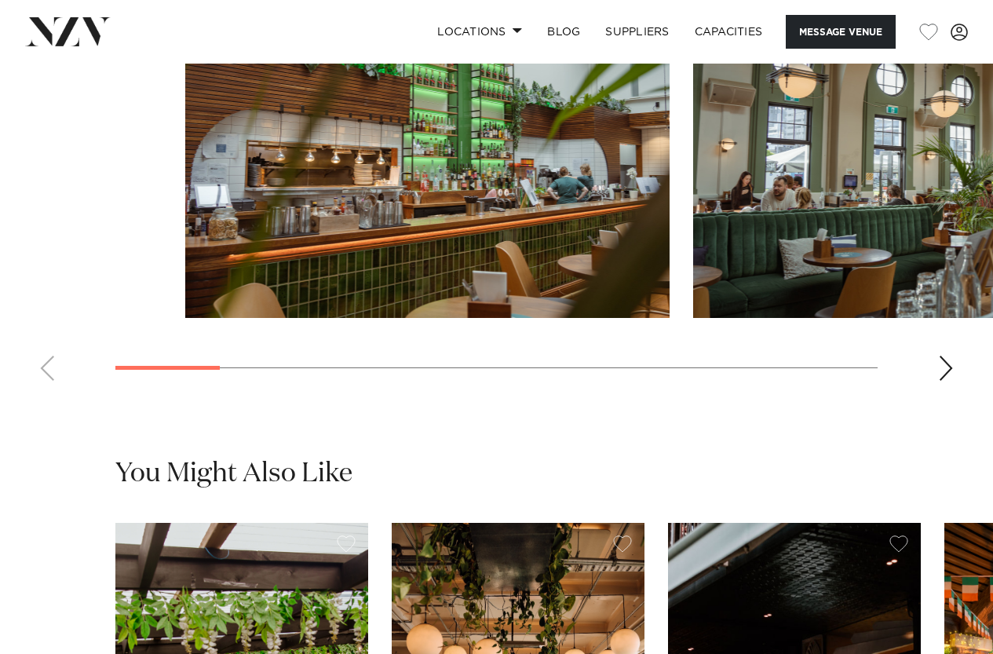
click at [0, 192] on html "Locations [GEOGRAPHIC_DATA] [GEOGRAPHIC_DATA] [GEOGRAPHIC_DATA] [GEOGRAPHIC_DAT…" at bounding box center [496, 327] width 993 height 3795
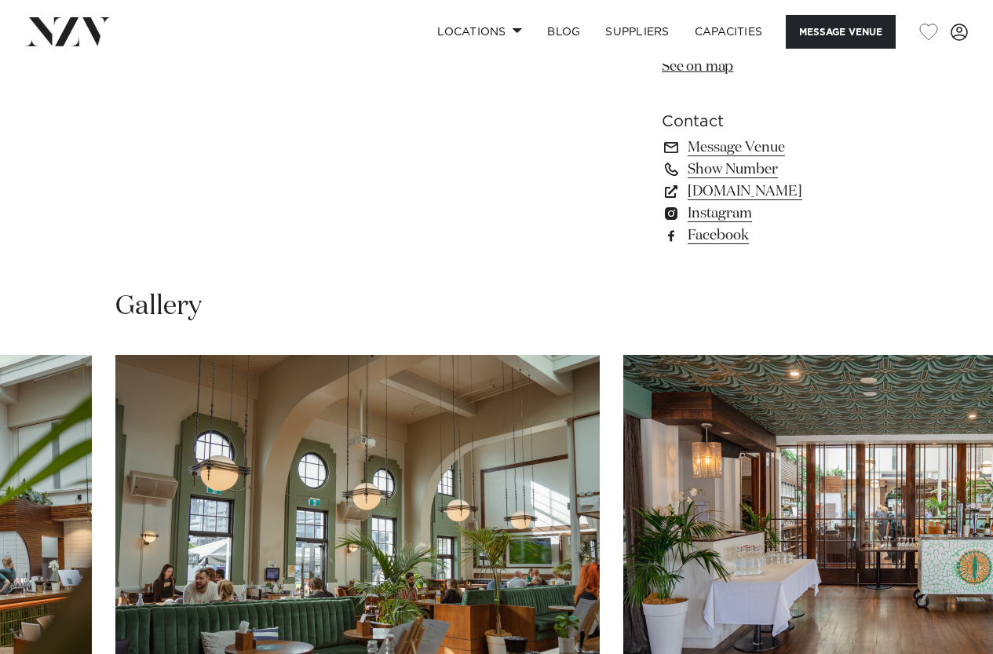
scroll to position [1335, 0]
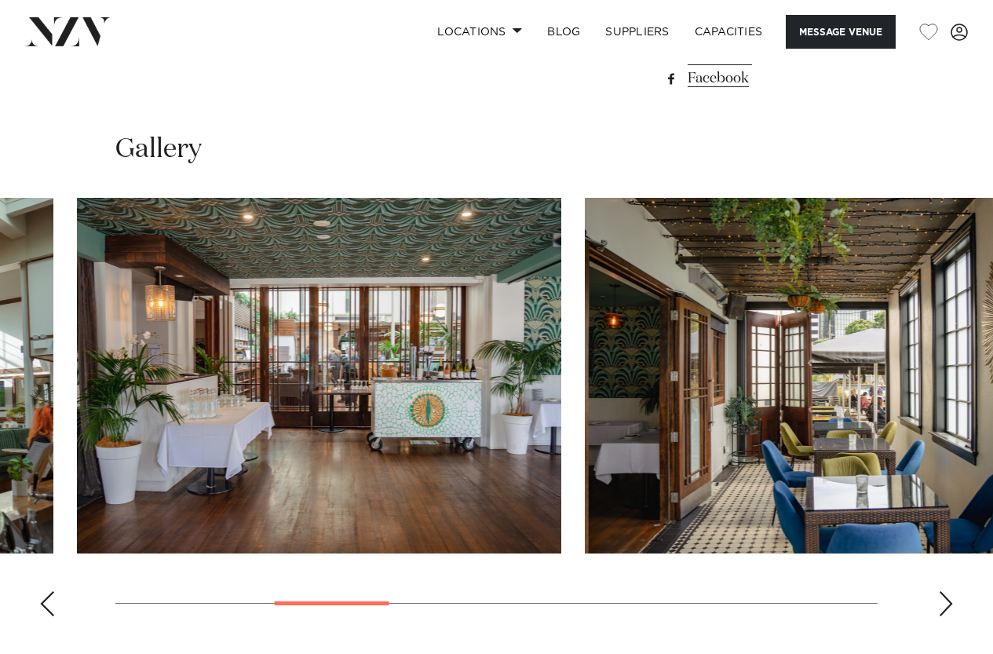
click at [304, 496] on swiper-container at bounding box center [496, 413] width 993 height 431
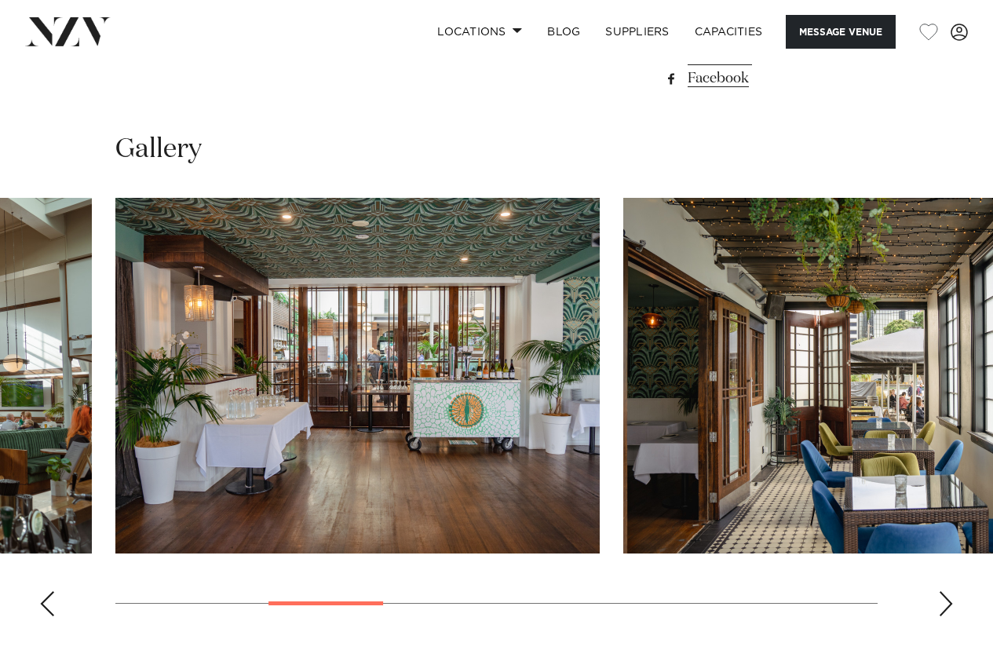
scroll to position [1806, 0]
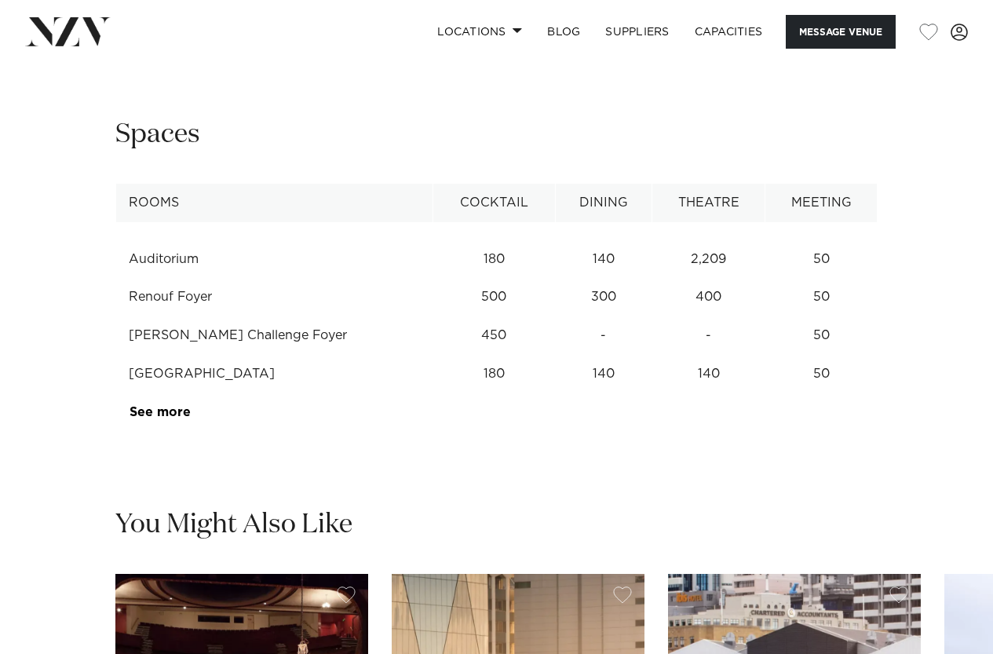
scroll to position [2512, 0]
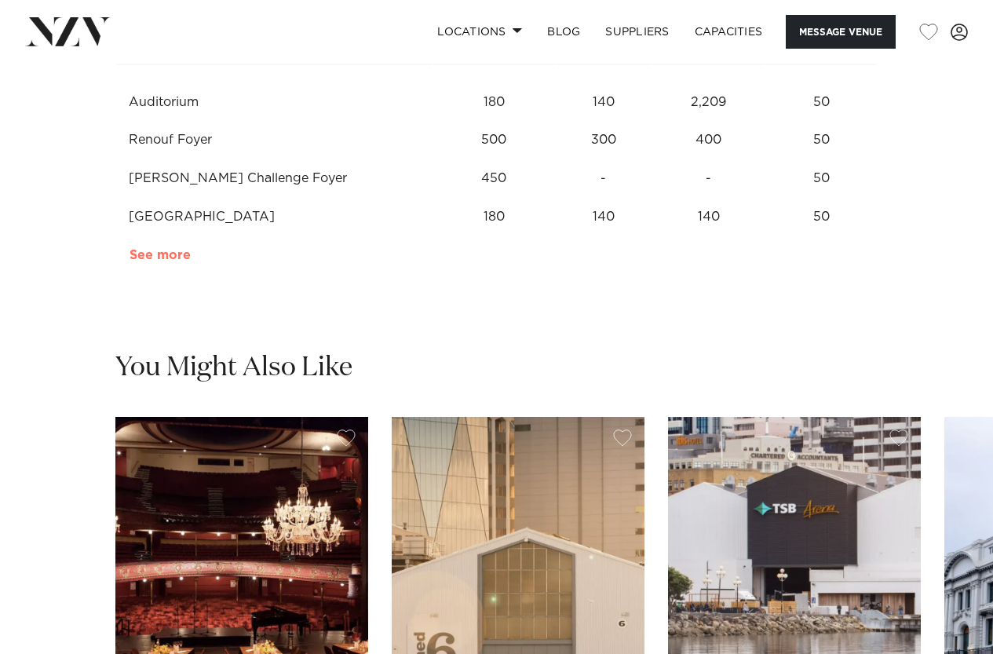
click at [149, 261] on link "See more" at bounding box center [191, 255] width 122 height 13
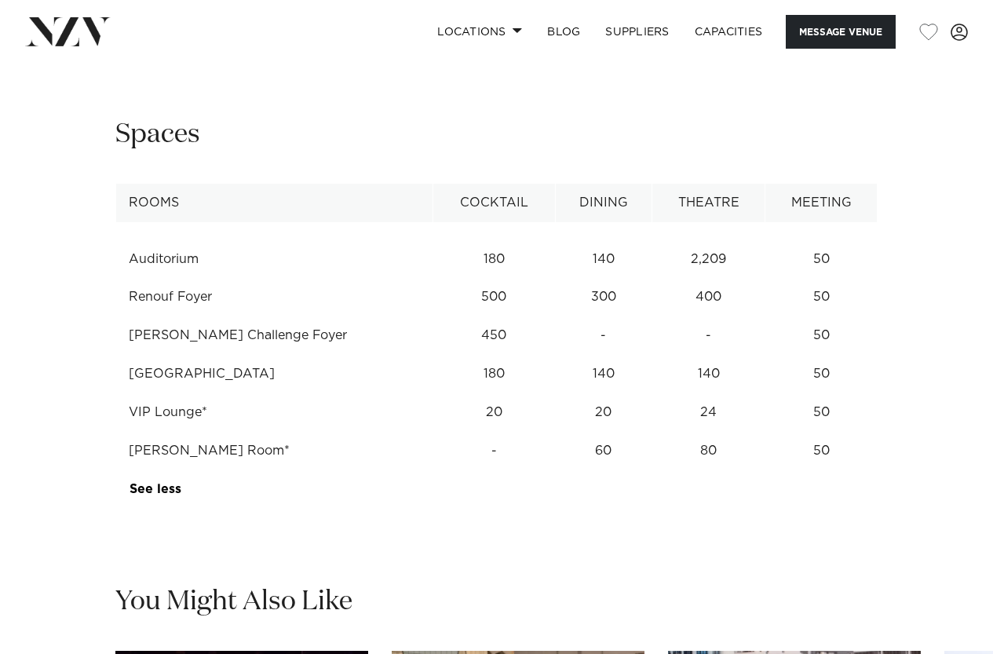
scroll to position [1884, 0]
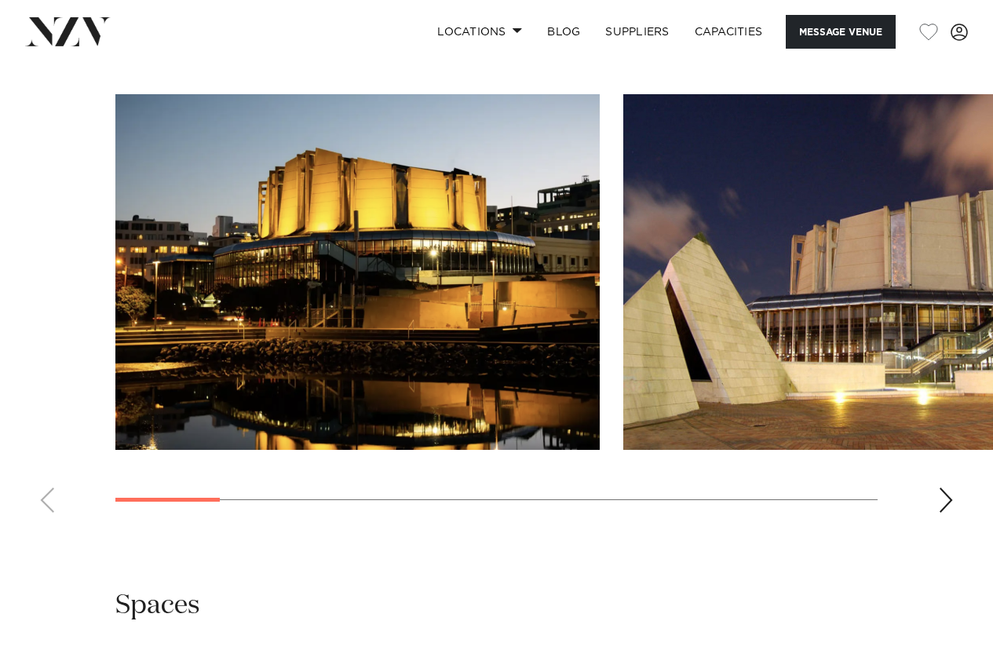
click at [914, 382] on img "2 / 11" at bounding box center [865, 272] width 484 height 356
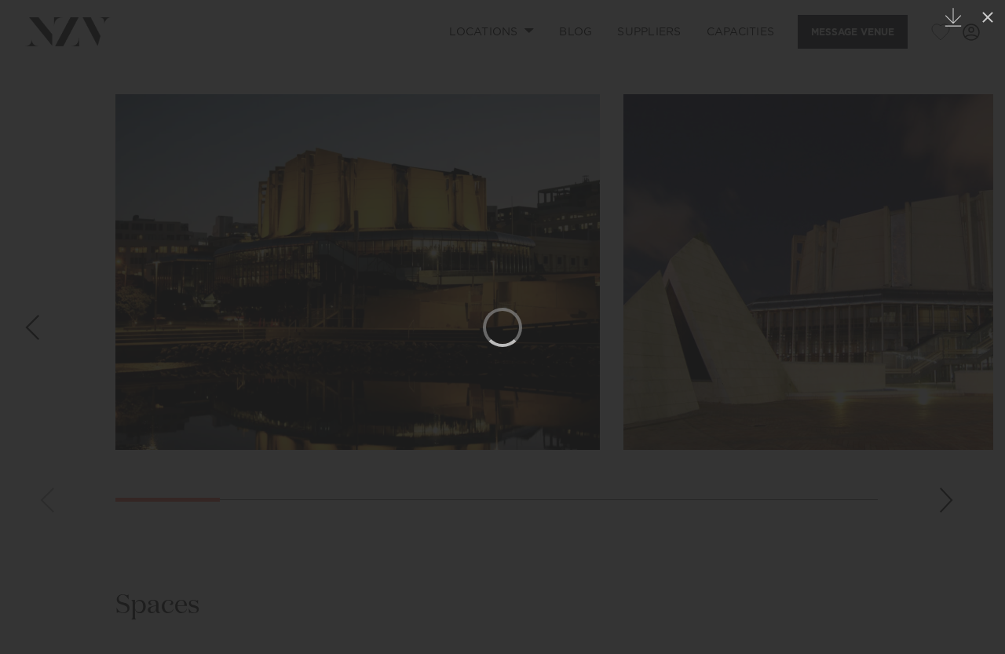
click at [603, 97] on div at bounding box center [502, 327] width 1005 height 654
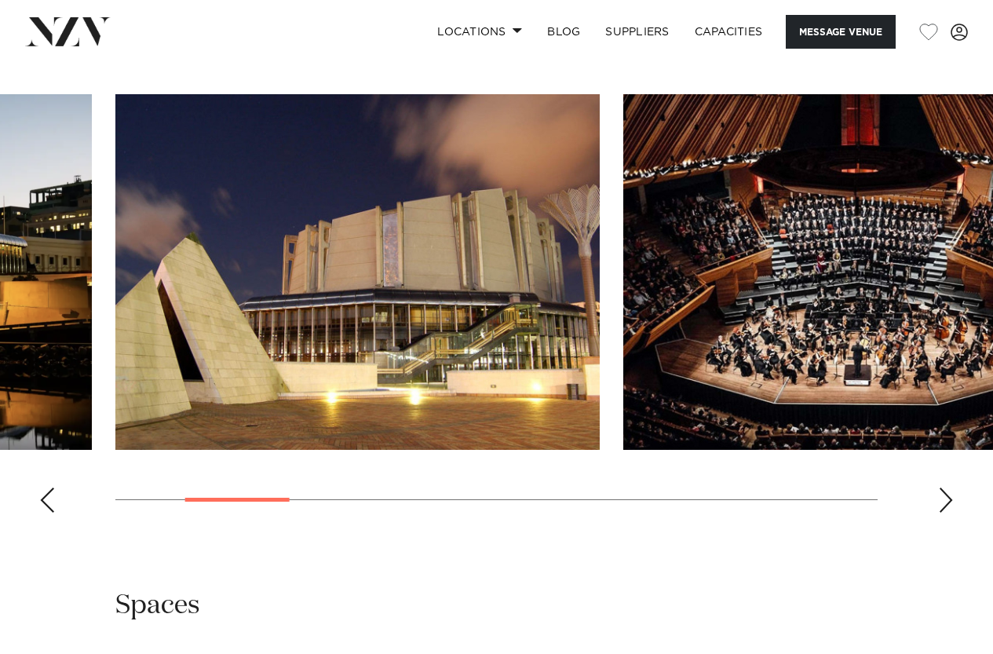
click at [945, 513] on div "Next slide" at bounding box center [946, 500] width 16 height 25
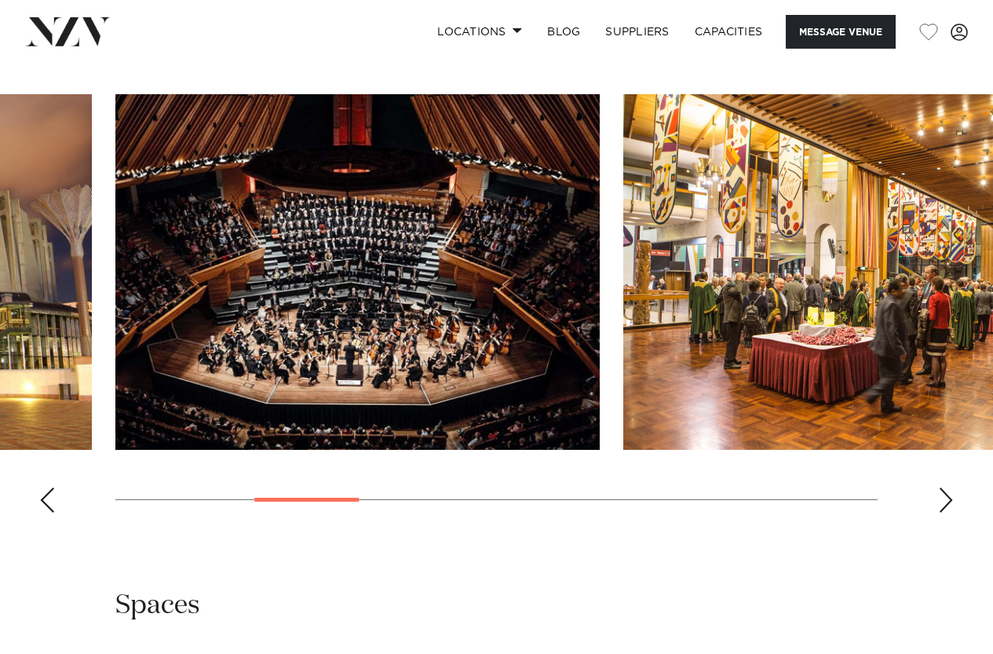
click at [945, 513] on div "Next slide" at bounding box center [946, 500] width 16 height 25
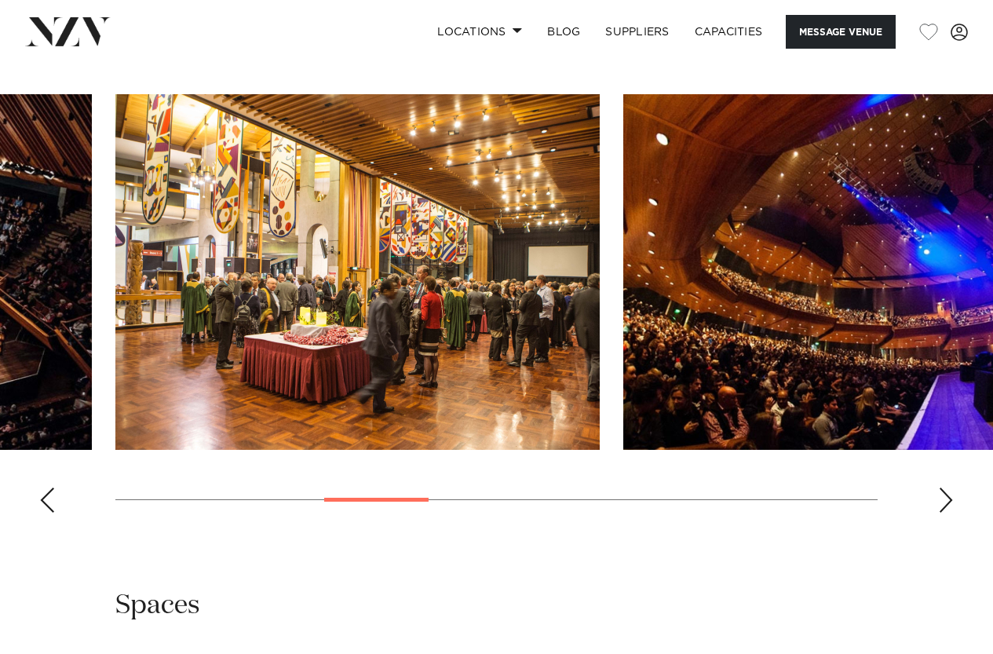
click at [947, 513] on div "Next slide" at bounding box center [946, 500] width 16 height 25
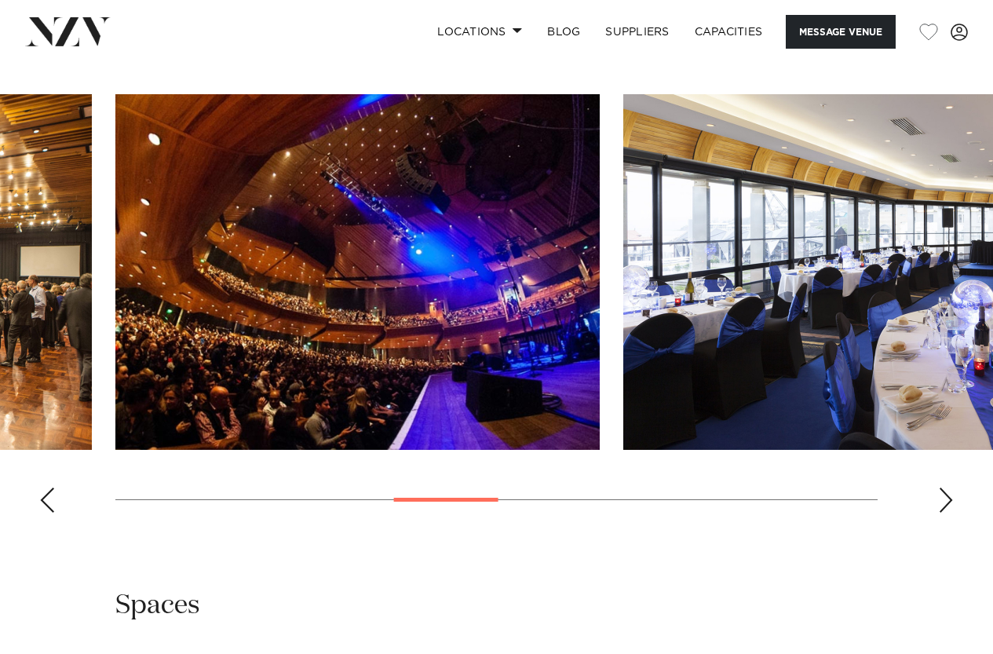
click at [947, 513] on div "Next slide" at bounding box center [946, 500] width 16 height 25
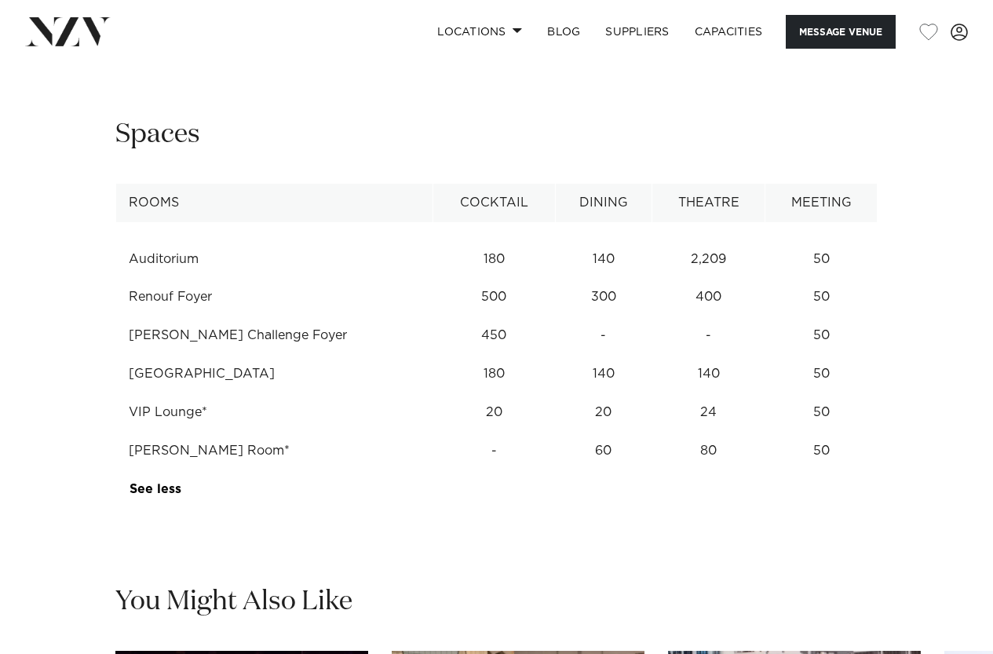
scroll to position [1884, 0]
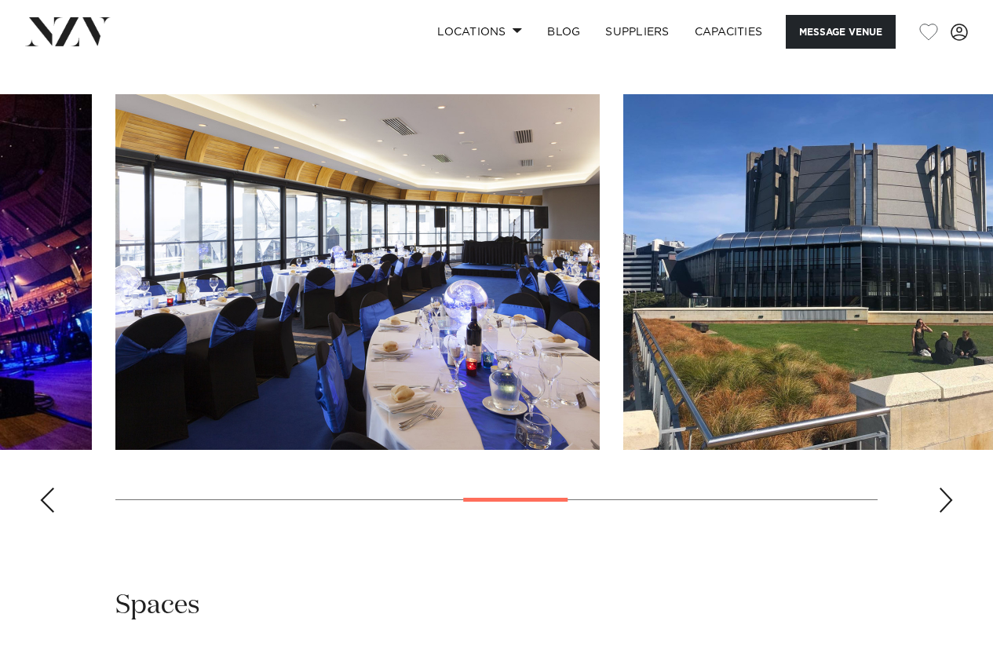
click at [948, 525] on swiper-container at bounding box center [496, 309] width 993 height 431
click at [948, 513] on div "Next slide" at bounding box center [946, 500] width 16 height 25
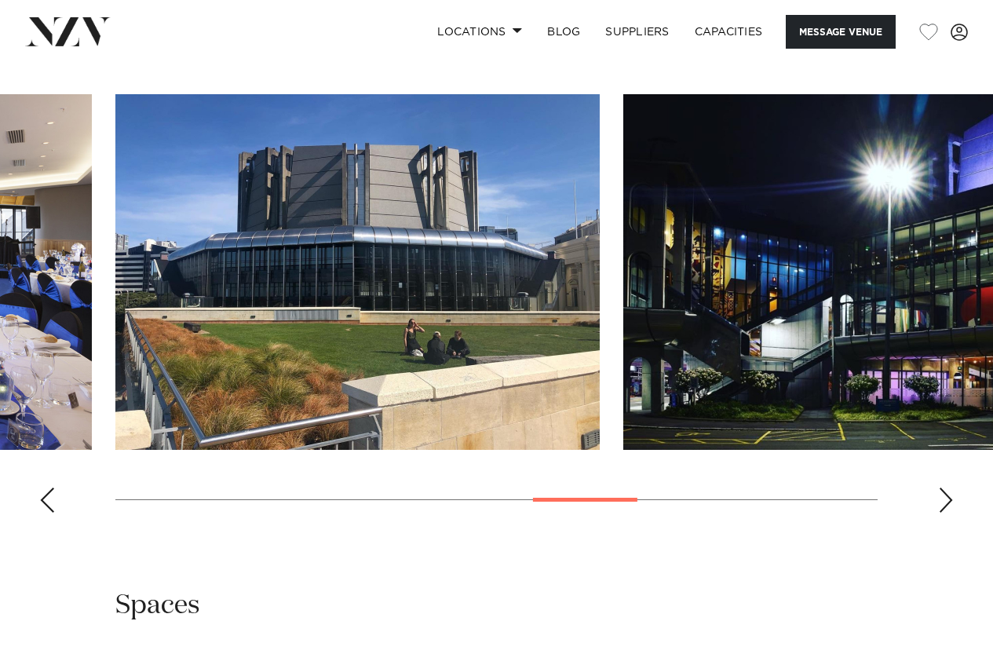
click at [948, 513] on div "Next slide" at bounding box center [946, 500] width 16 height 25
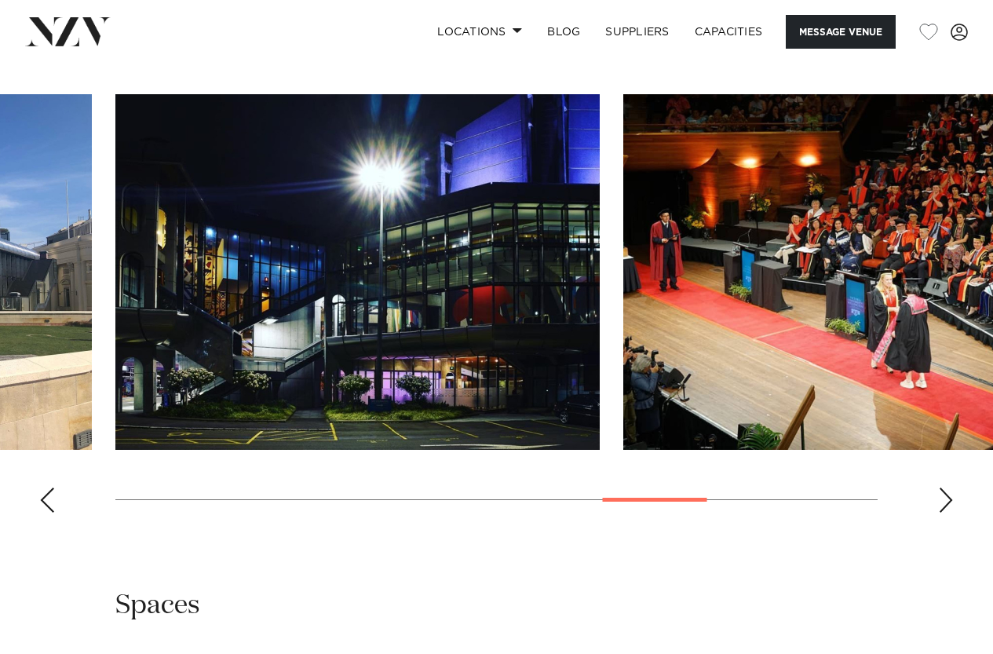
click at [948, 513] on div "Next slide" at bounding box center [946, 500] width 16 height 25
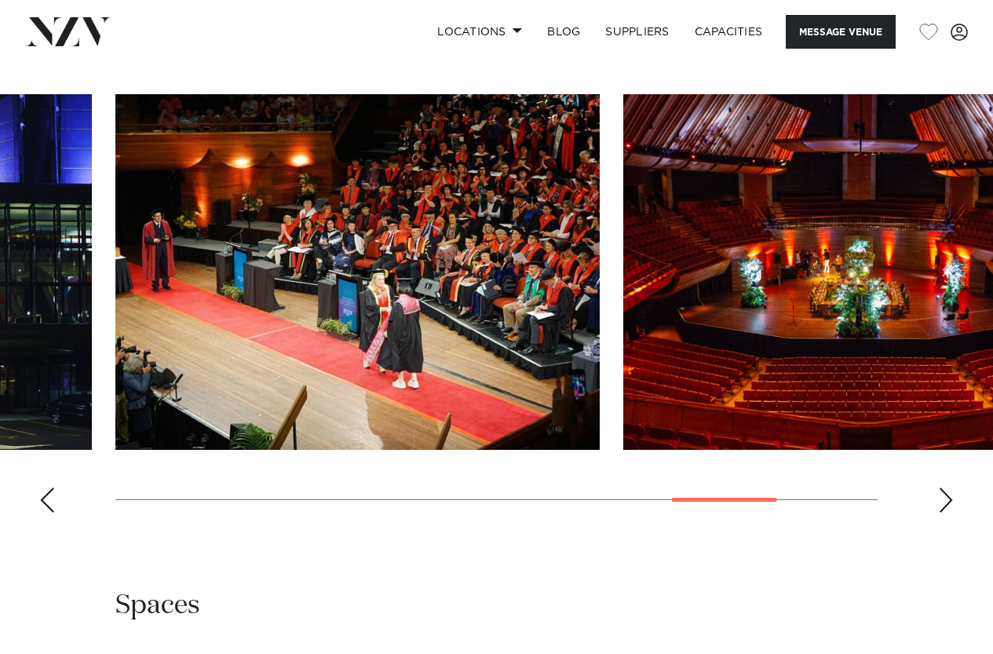
click at [948, 513] on div "Next slide" at bounding box center [946, 500] width 16 height 25
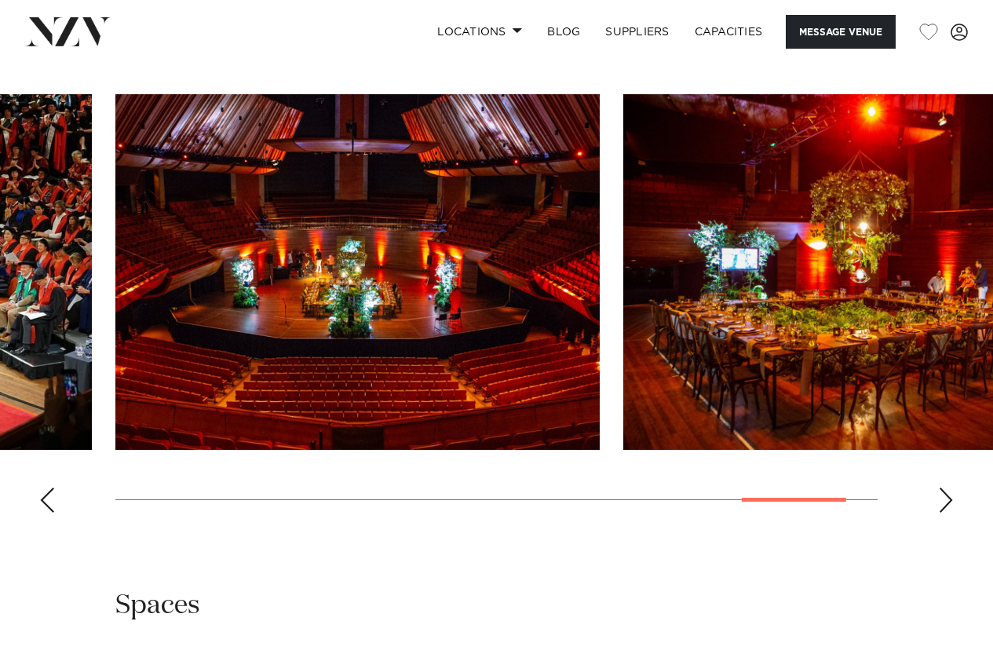
scroll to position [1806, 0]
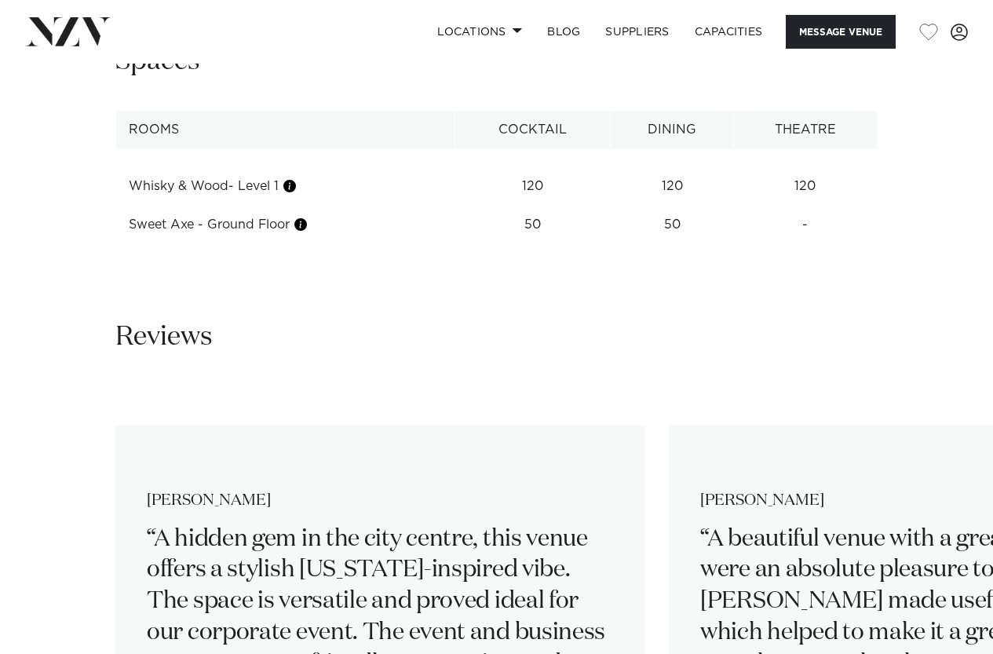
scroll to position [2512, 0]
